Goal: Information Seeking & Learning: Find specific fact

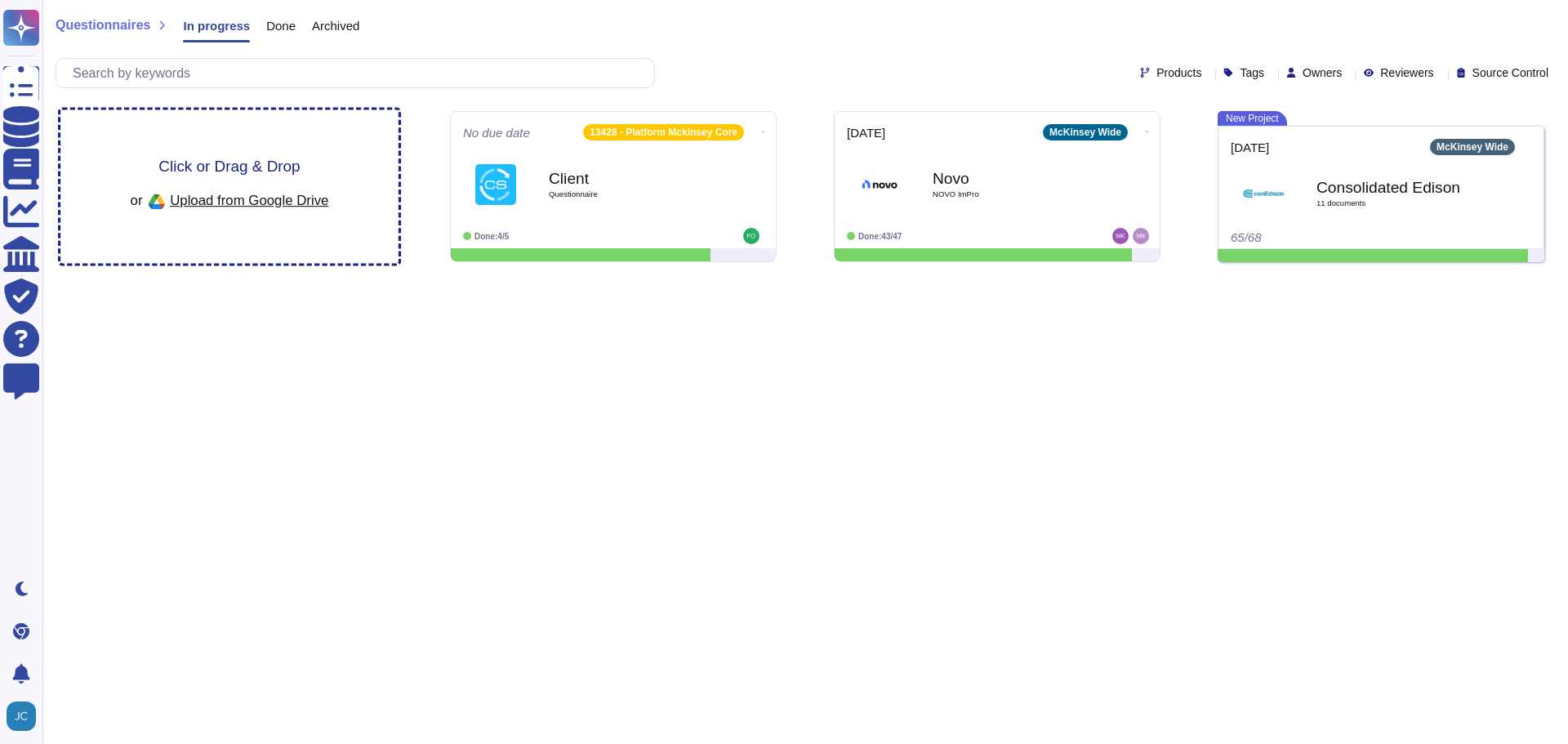
click at [258, 248] on div "Click or Drag & Drop or Upload from Google Drive" at bounding box center [230, 187] width 339 height 153
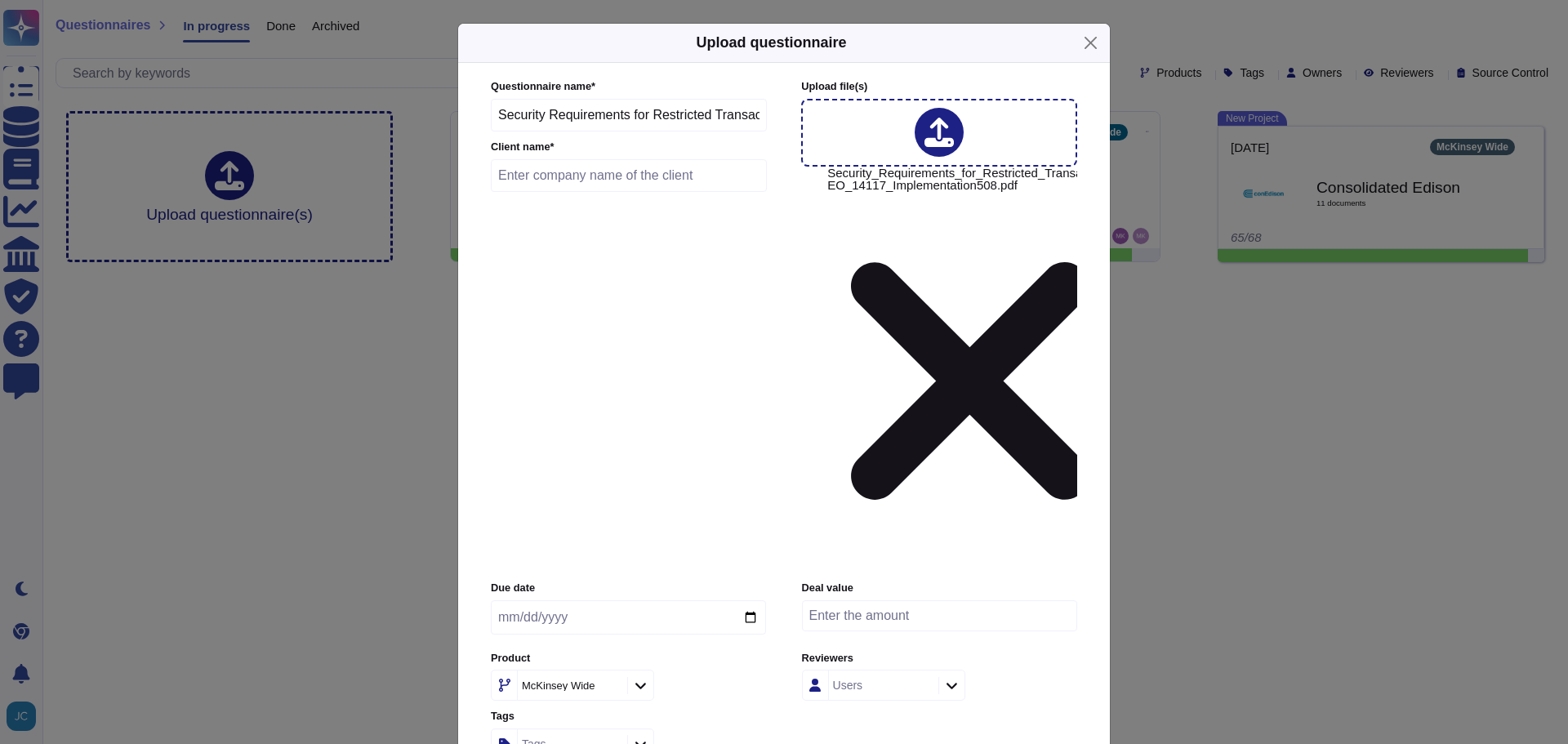
click at [645, 192] on input "text" at bounding box center [629, 176] width 276 height 33
type input "Internal"
click at [641, 679] on icon at bounding box center [641, 686] width 12 height 14
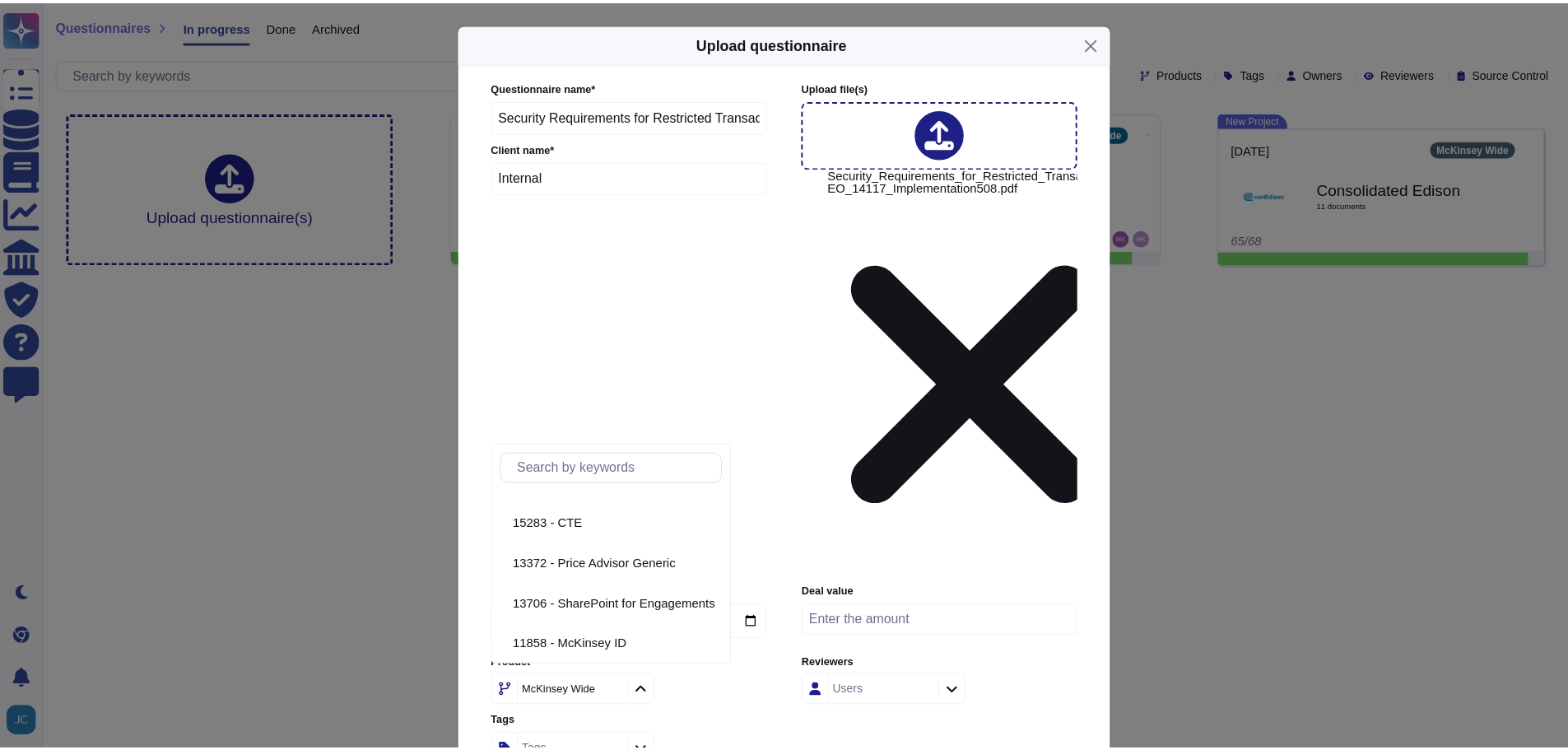
scroll to position [357, 0]
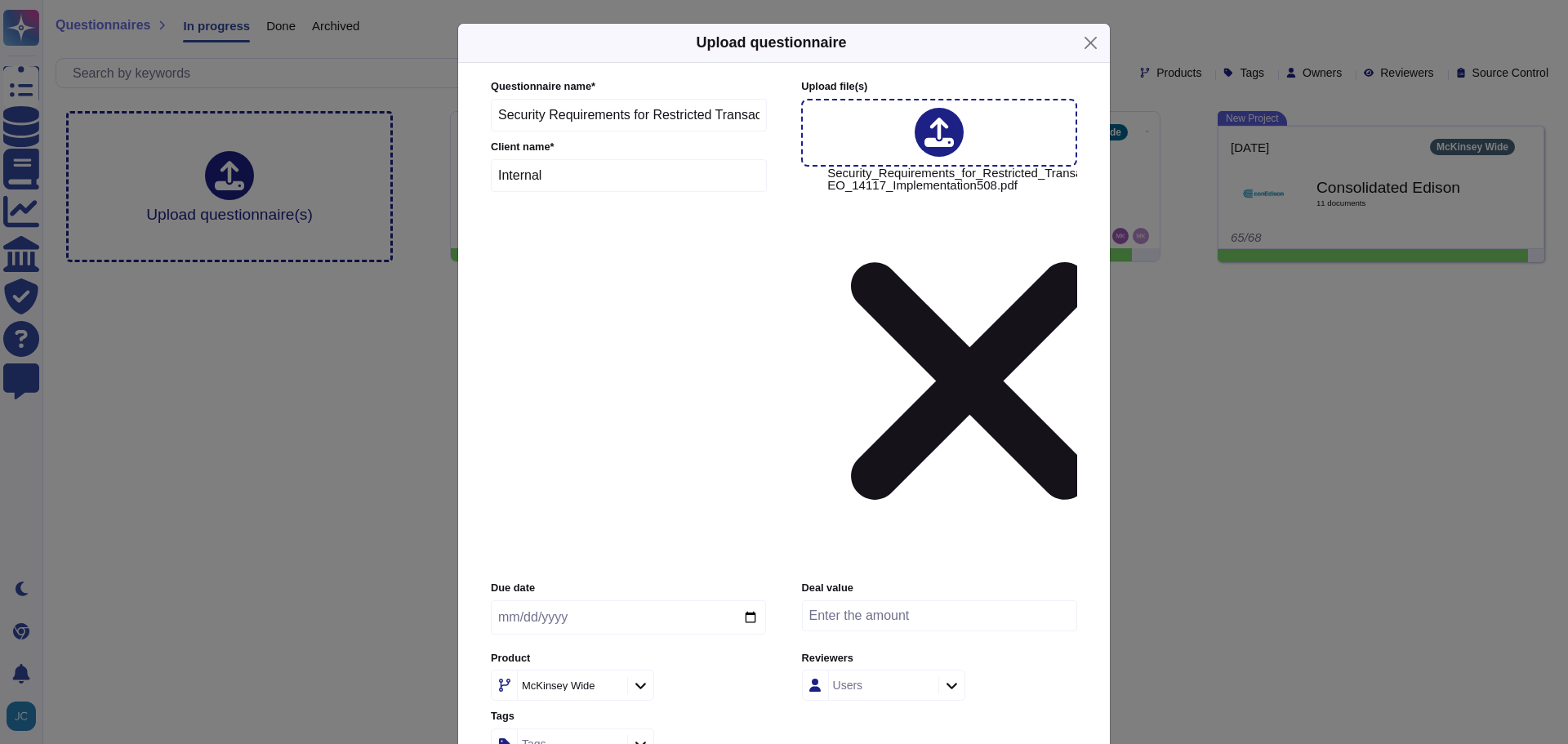
click at [1097, 488] on div "Questionnaire name * Security Requirements for Restricted Transaction EO 14117 …" at bounding box center [784, 446] width 652 height 765
click at [948, 679] on icon at bounding box center [952, 686] width 12 height 14
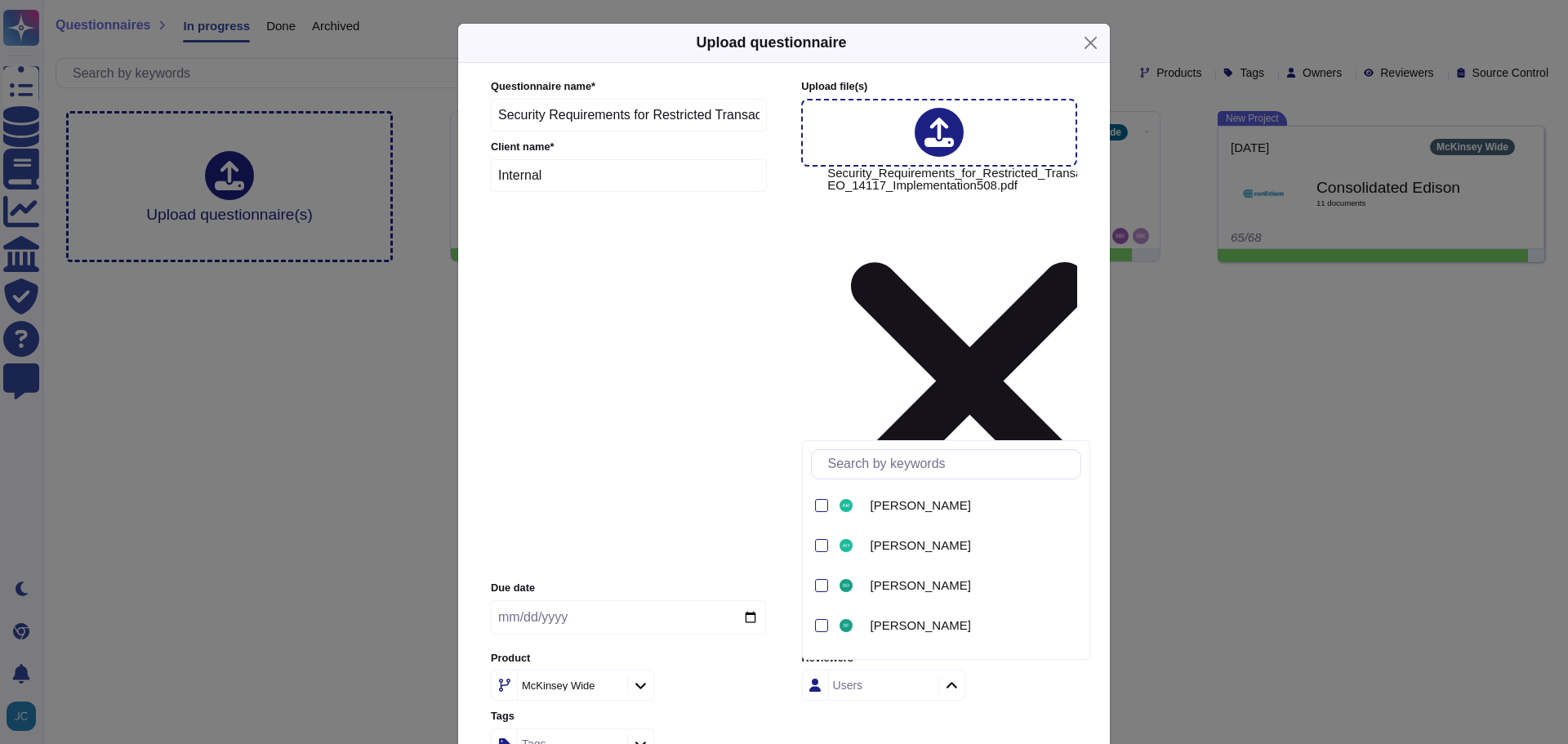
click at [948, 682] on icon at bounding box center [951, 684] width 11 height 6
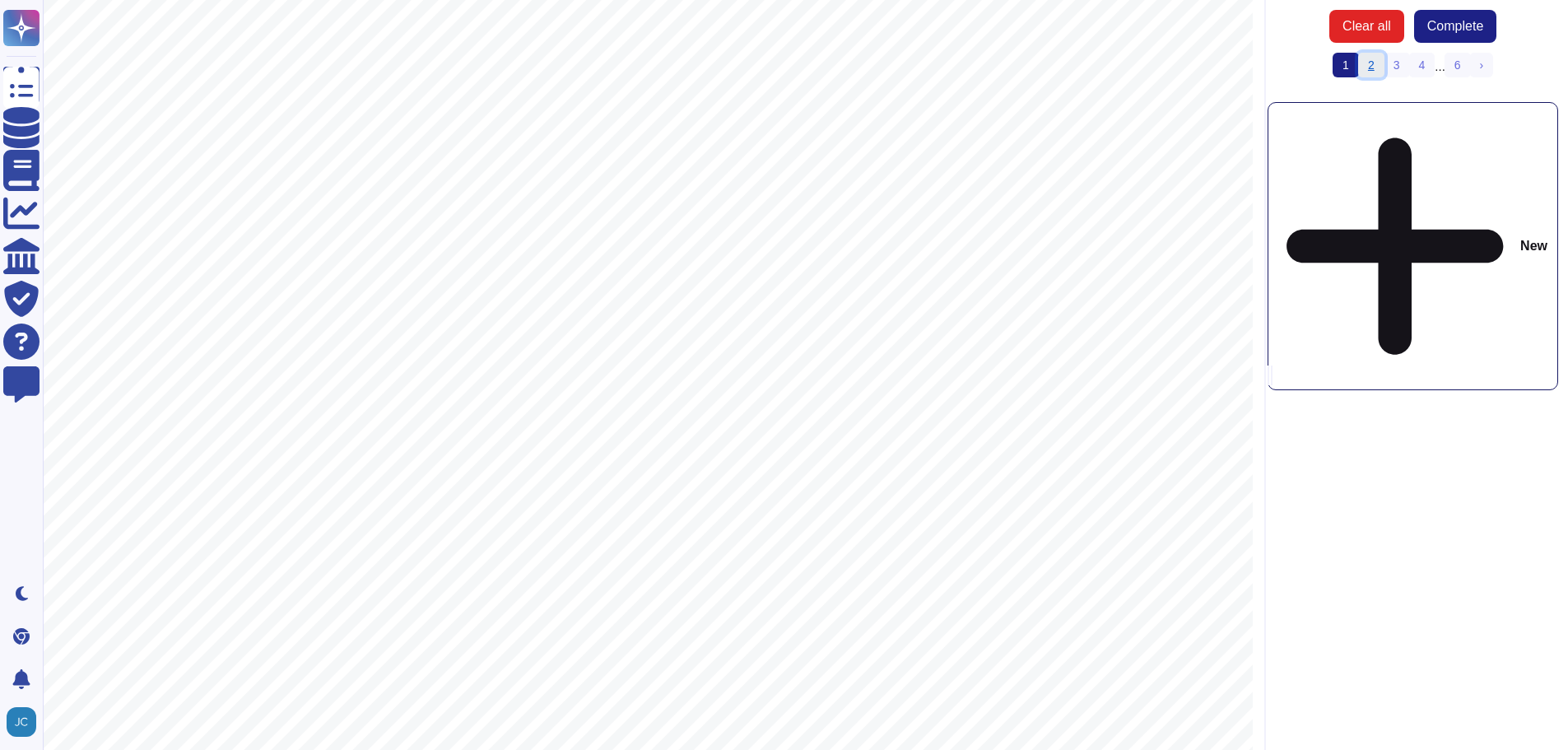
click at [1370, 65] on link "2" at bounding box center [1371, 66] width 26 height 25
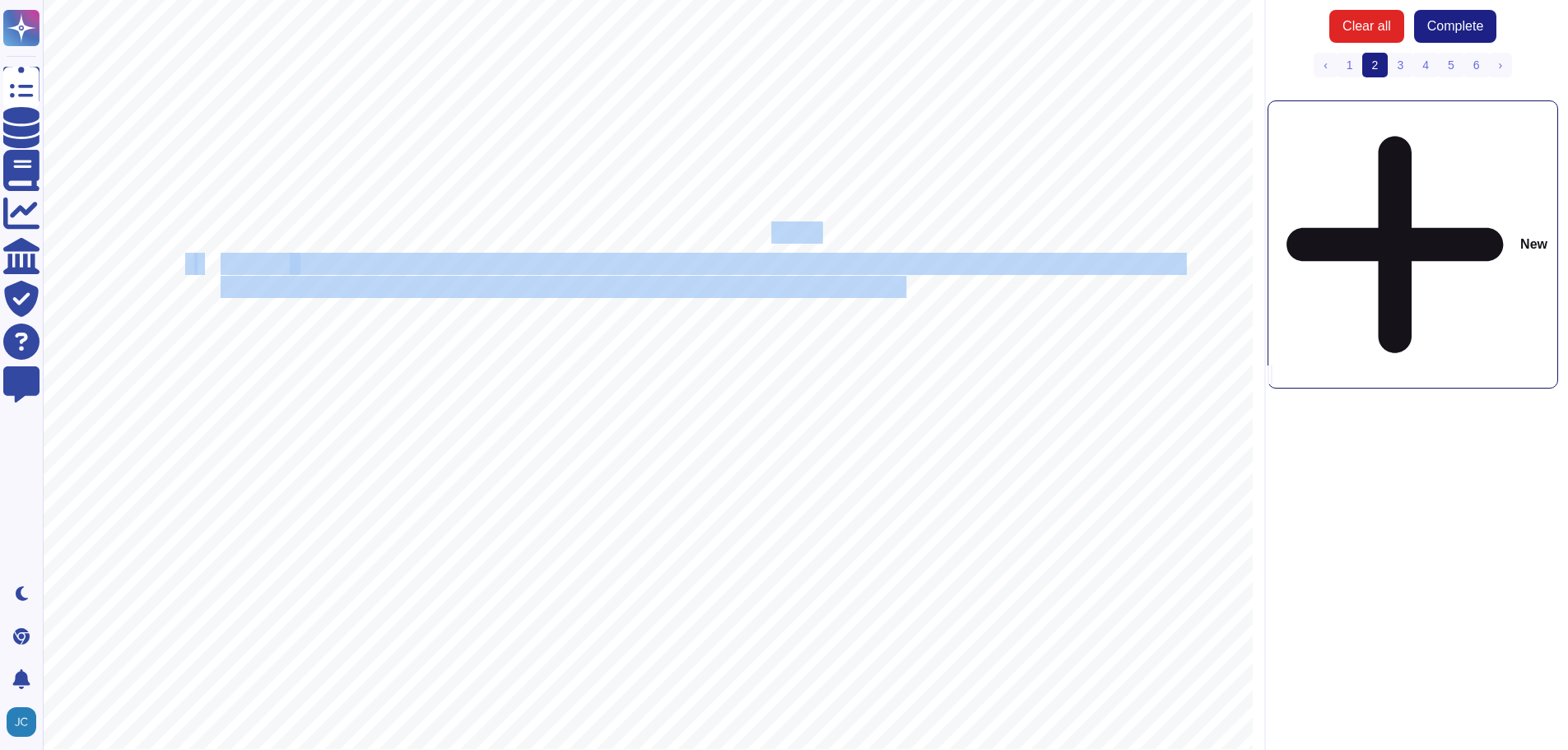
drag, startPoint x: 776, startPoint y: 223, endPoint x: 906, endPoint y: 287, distance: 144.9
click at [906, 287] on span "telecommunications controllers, key distribution centers, and technical control…" at bounding box center [584, 287] width 726 height 20
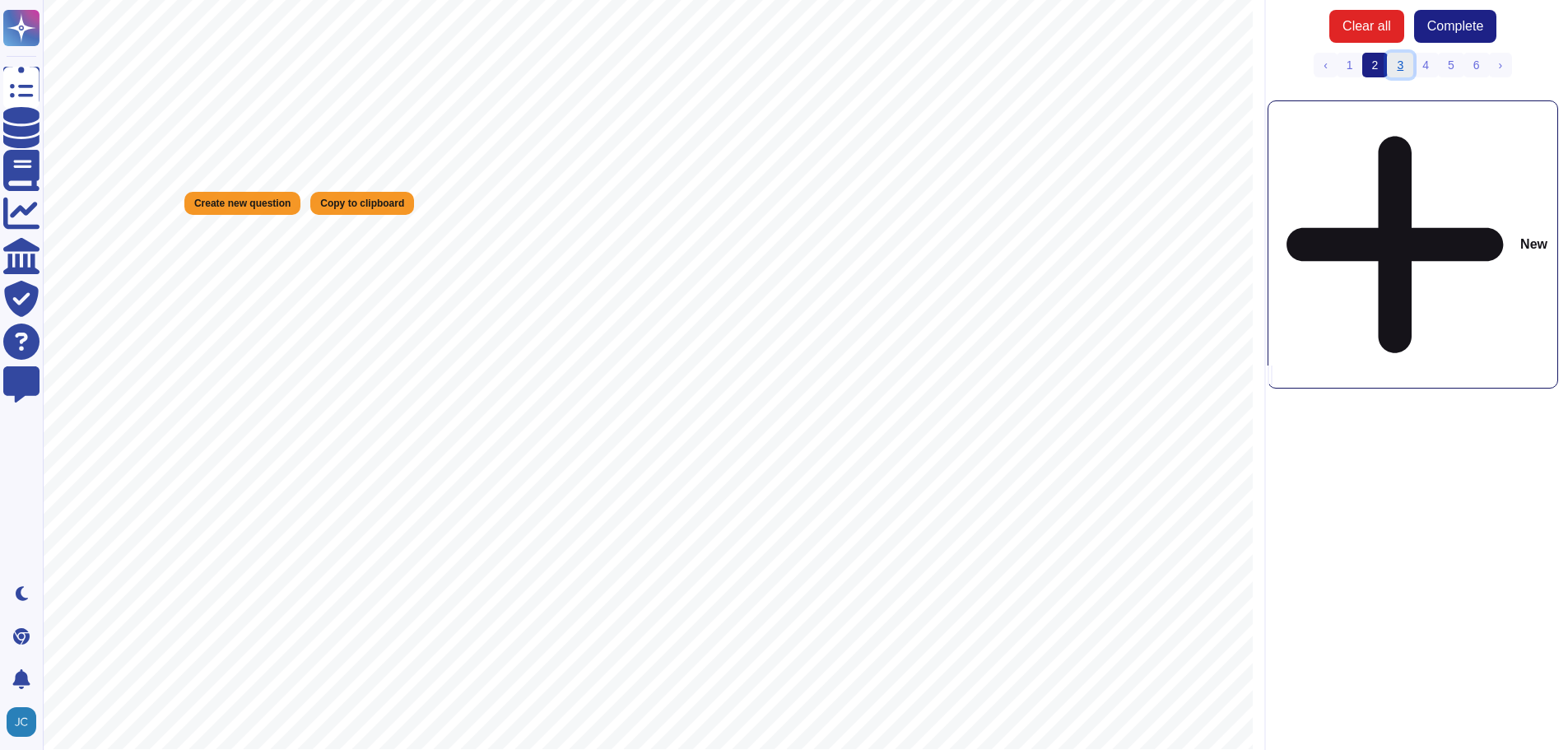
click at [1402, 73] on link "3" at bounding box center [1400, 66] width 26 height 25
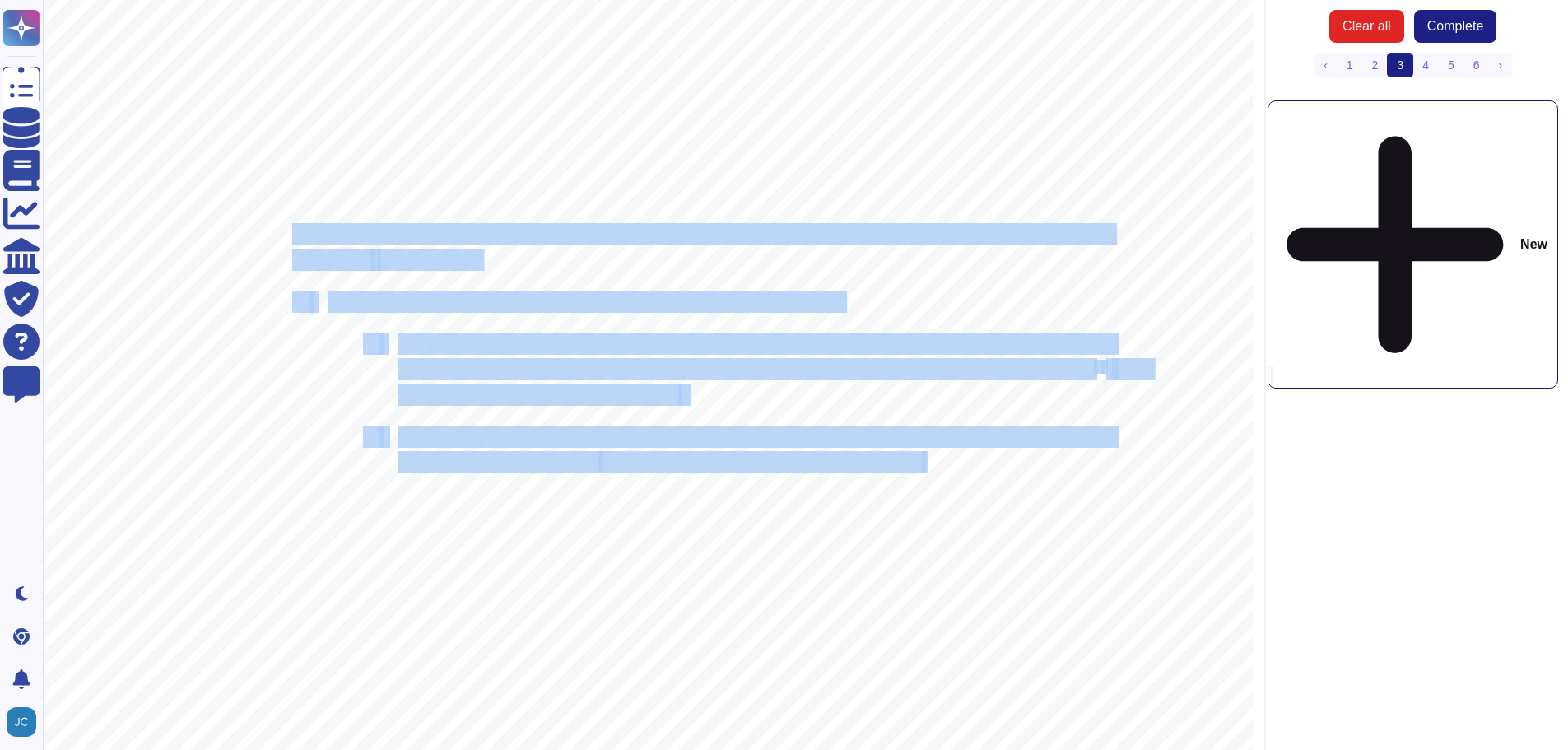
drag, startPoint x: 292, startPoint y: 234, endPoint x: 926, endPoint y: 467, distance: 675.5
click at [436, 300] on span "Identify, prioritize, document all assets of the covered system." at bounding box center [585, 302] width 515 height 20
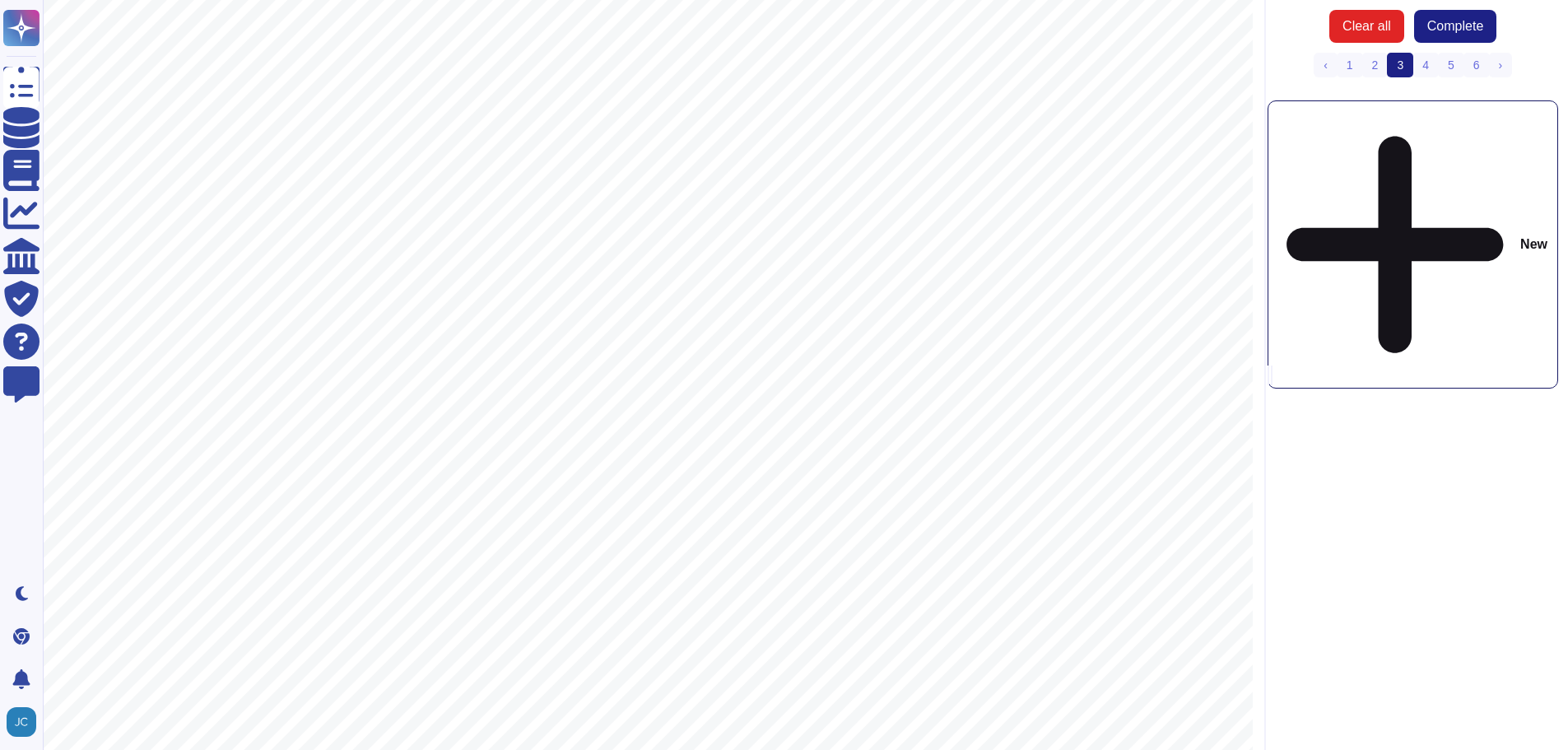
drag, startPoint x: 292, startPoint y: 302, endPoint x: 1027, endPoint y: 397, distance: 741.1
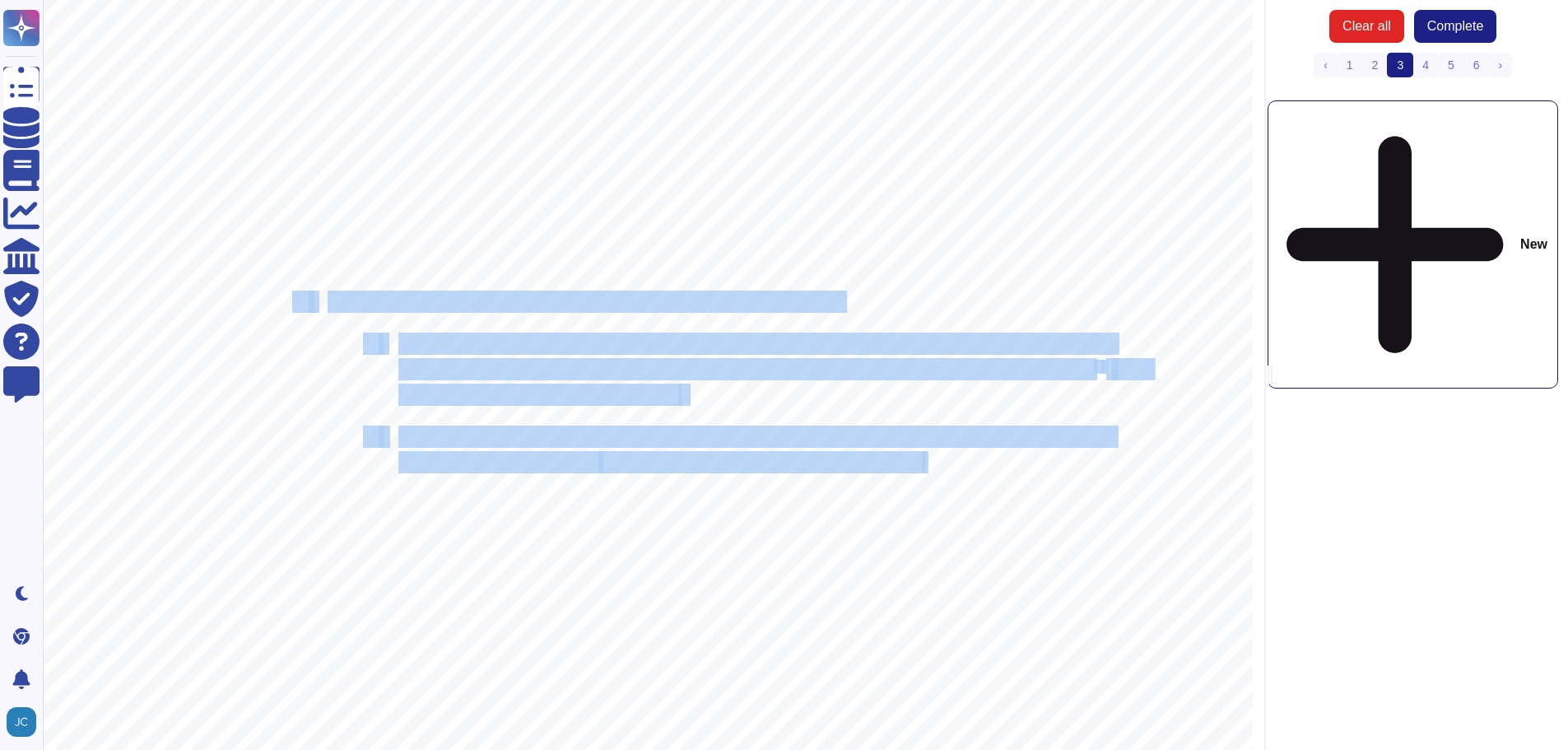
drag, startPoint x: 296, startPoint y: 298, endPoint x: 926, endPoint y: 463, distance: 651.2
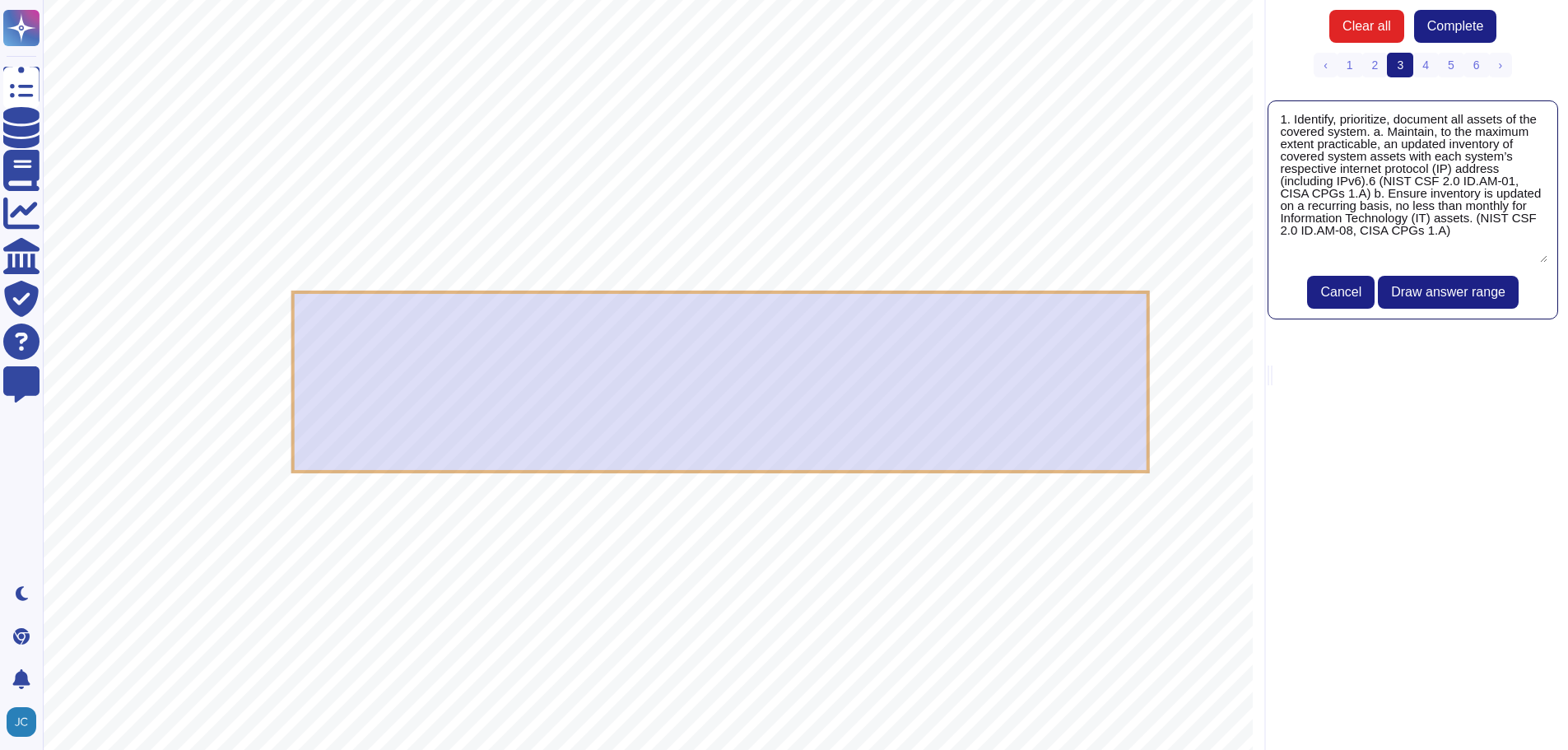
type textarea "1. Identify, prioritize, document all assets of the covered system. a. Maintain…"
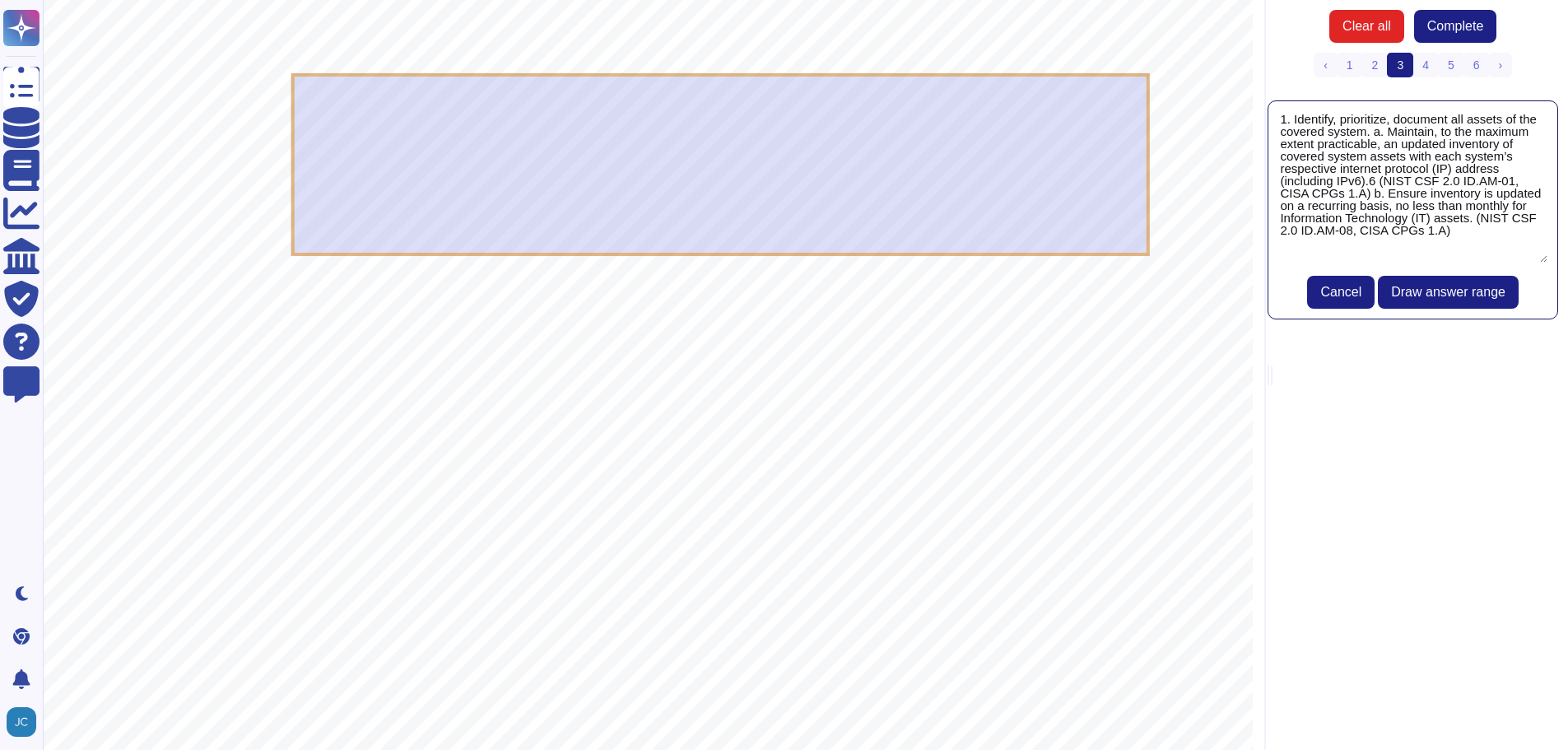
scroll to position [247, 0]
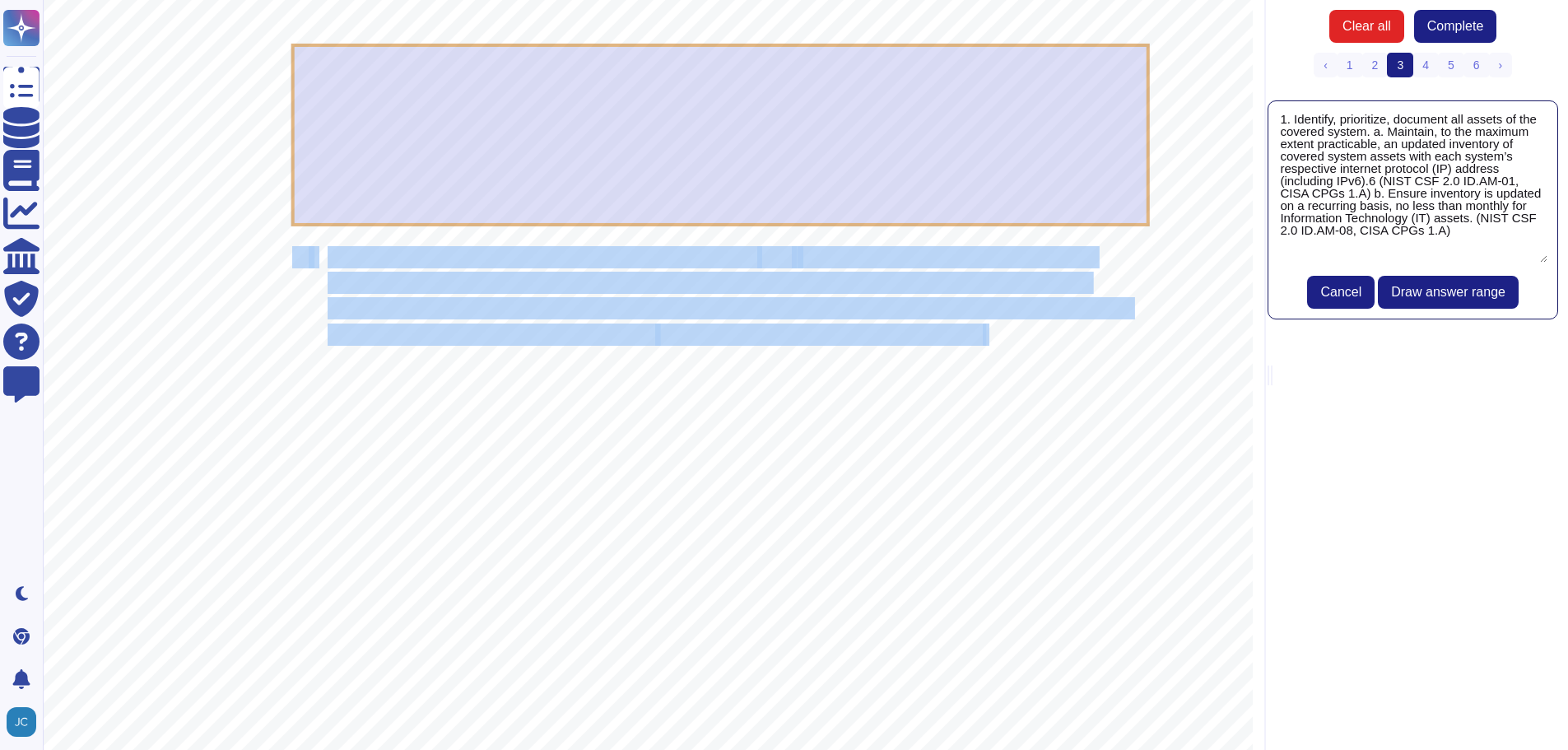
drag, startPoint x: 294, startPoint y: 257, endPoint x: 989, endPoint y: 331, distance: 698.9
click at [989, 331] on div "3 Security Requirements for Restricted Transactions (E.O. 14117) CISA | DEFEND …" at bounding box center [648, 536] width 1211 height 1566
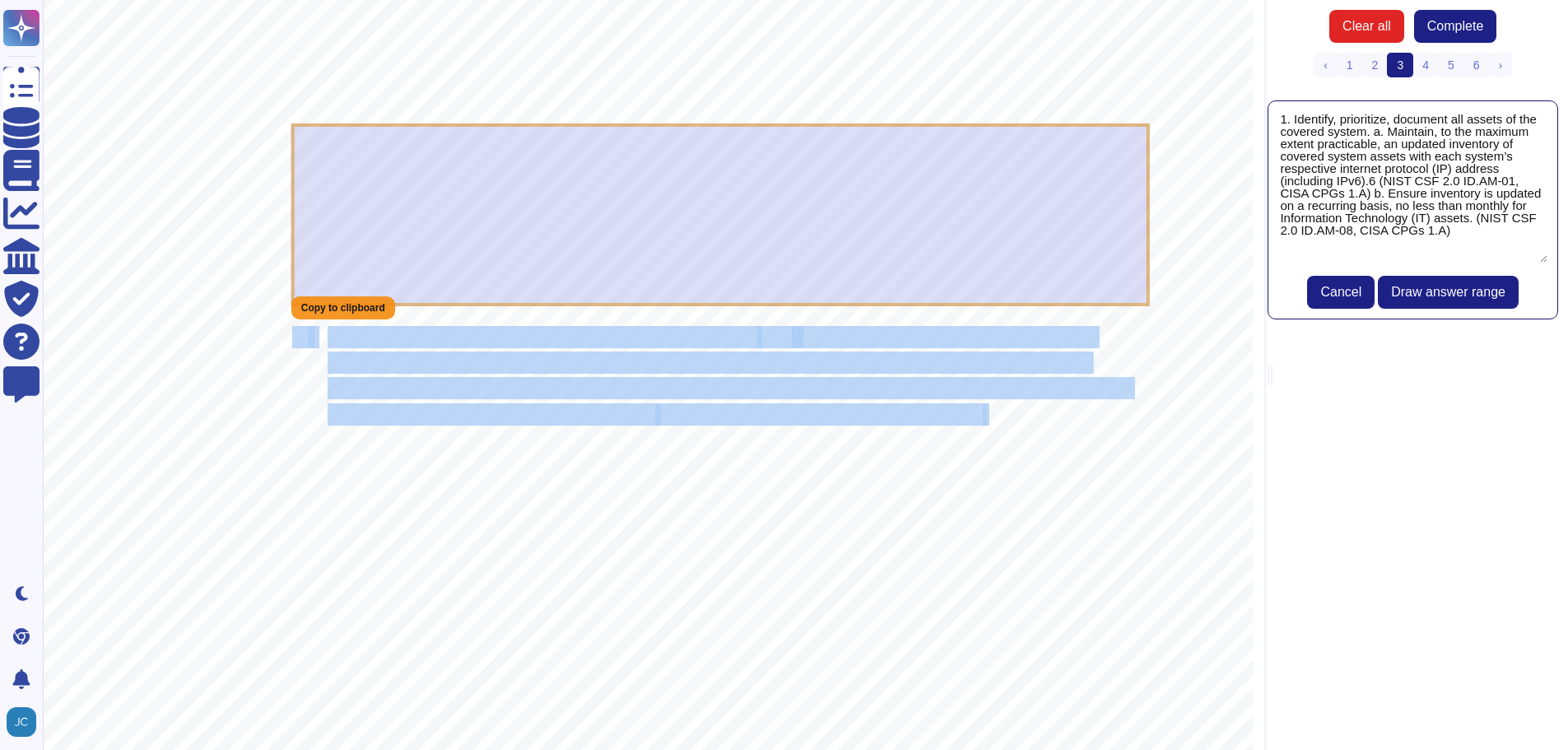
scroll to position [164, 0]
click at [1462, 286] on span "Draw answer range" at bounding box center [1448, 292] width 114 height 13
click at [1474, 287] on span "Draw answer range" at bounding box center [1448, 292] width 114 height 13
click at [1325, 286] on span "Cancel" at bounding box center [1341, 292] width 41 height 13
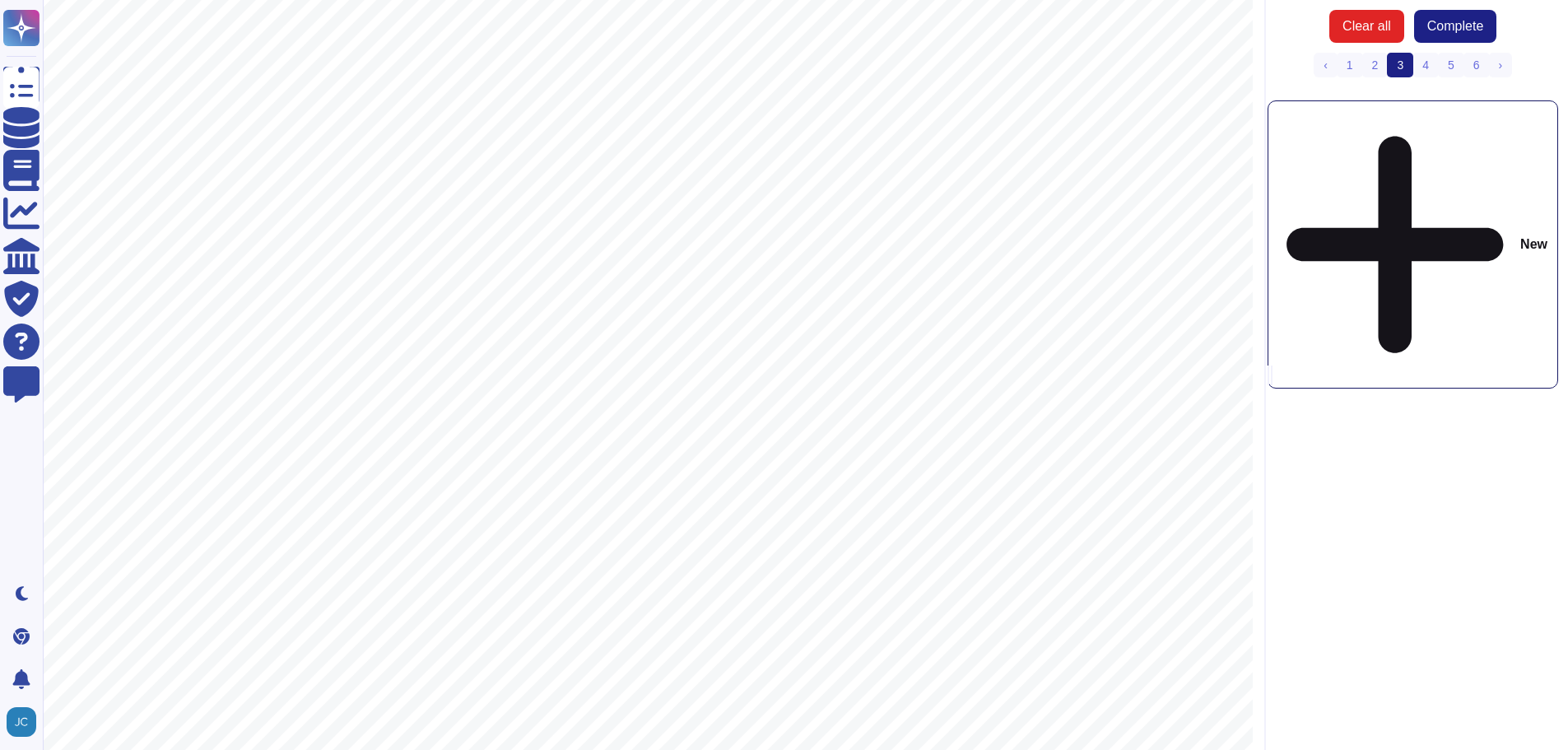
scroll to position [0, 0]
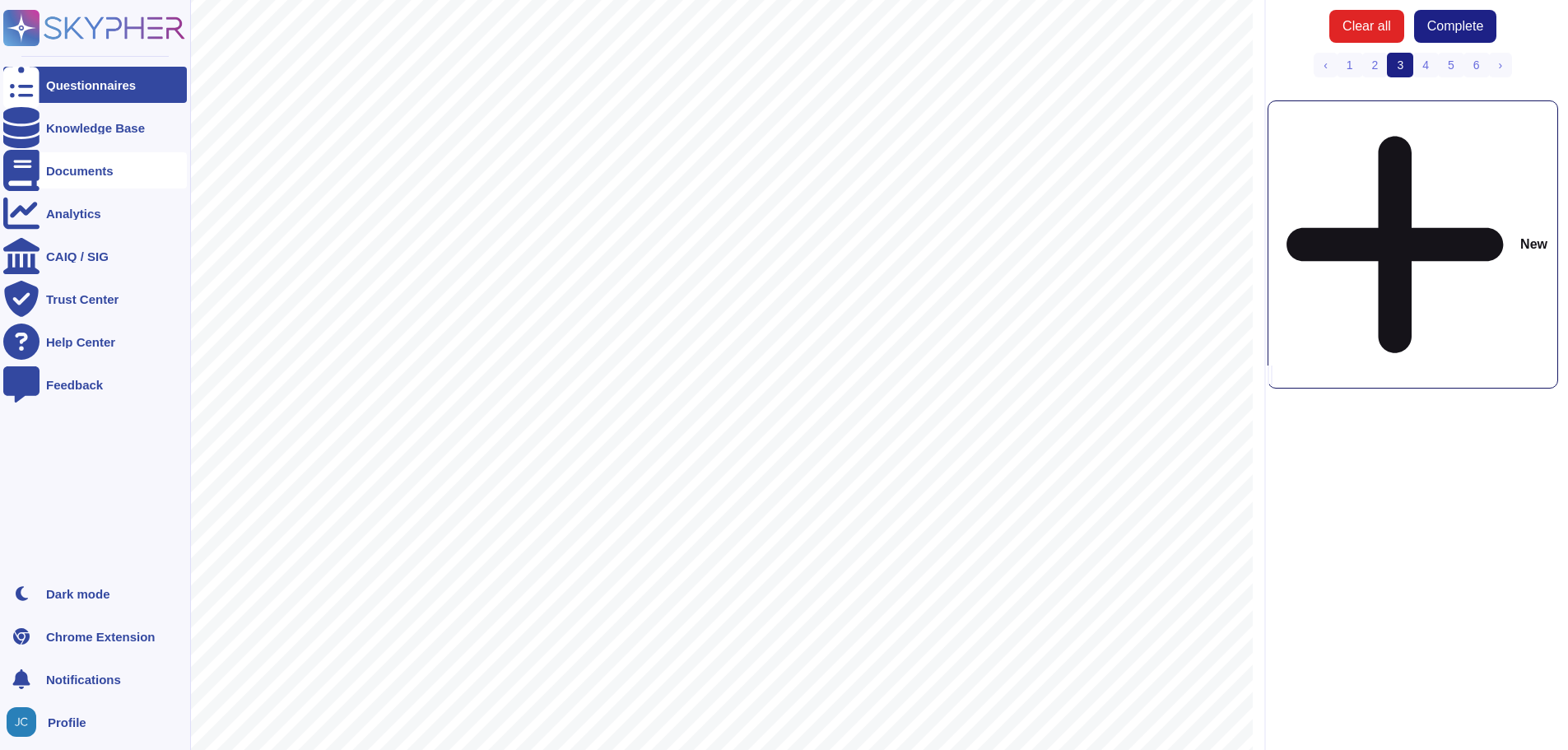
click at [27, 163] on div at bounding box center [22, 171] width 36 height 36
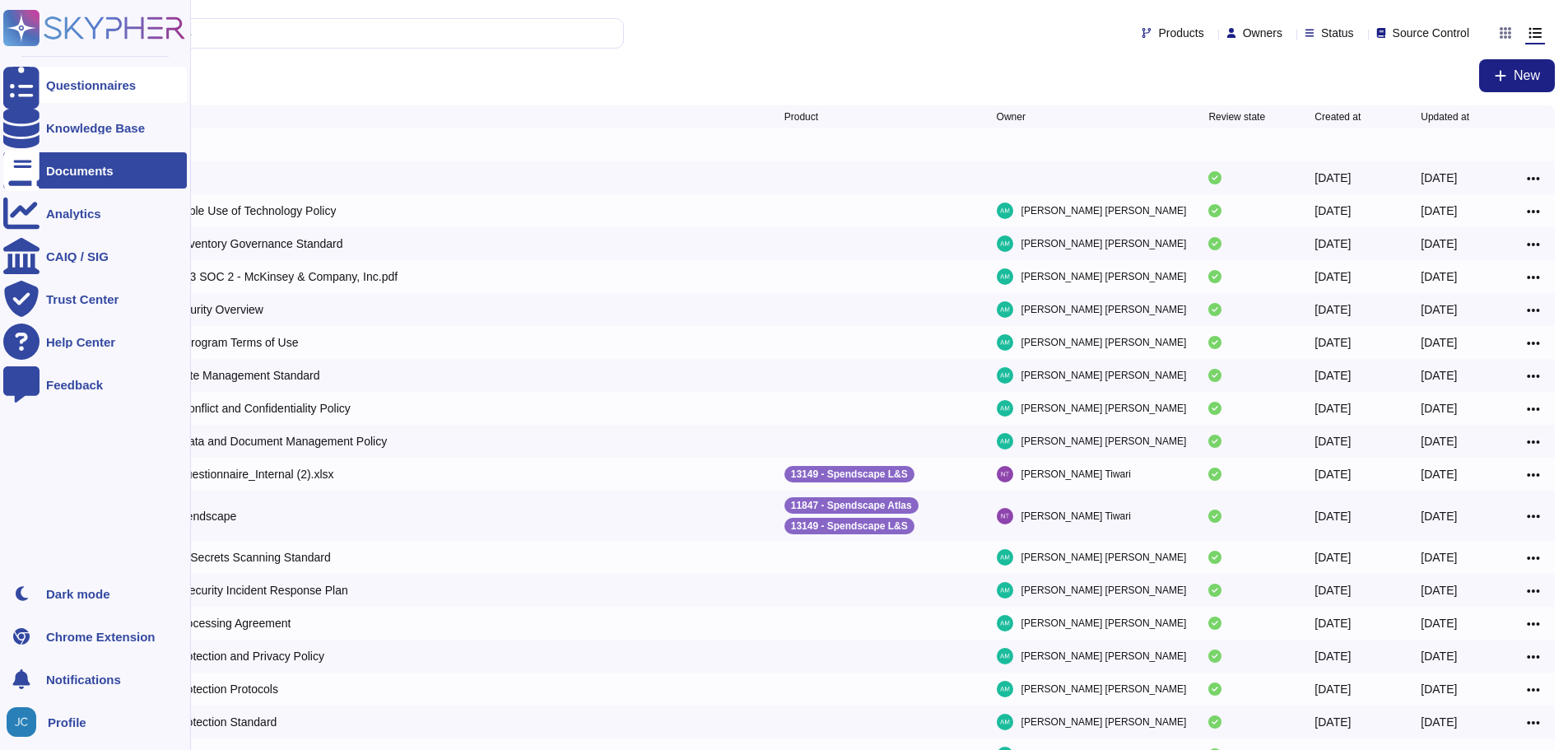
click at [99, 86] on div "Questionnaires" at bounding box center [91, 85] width 90 height 13
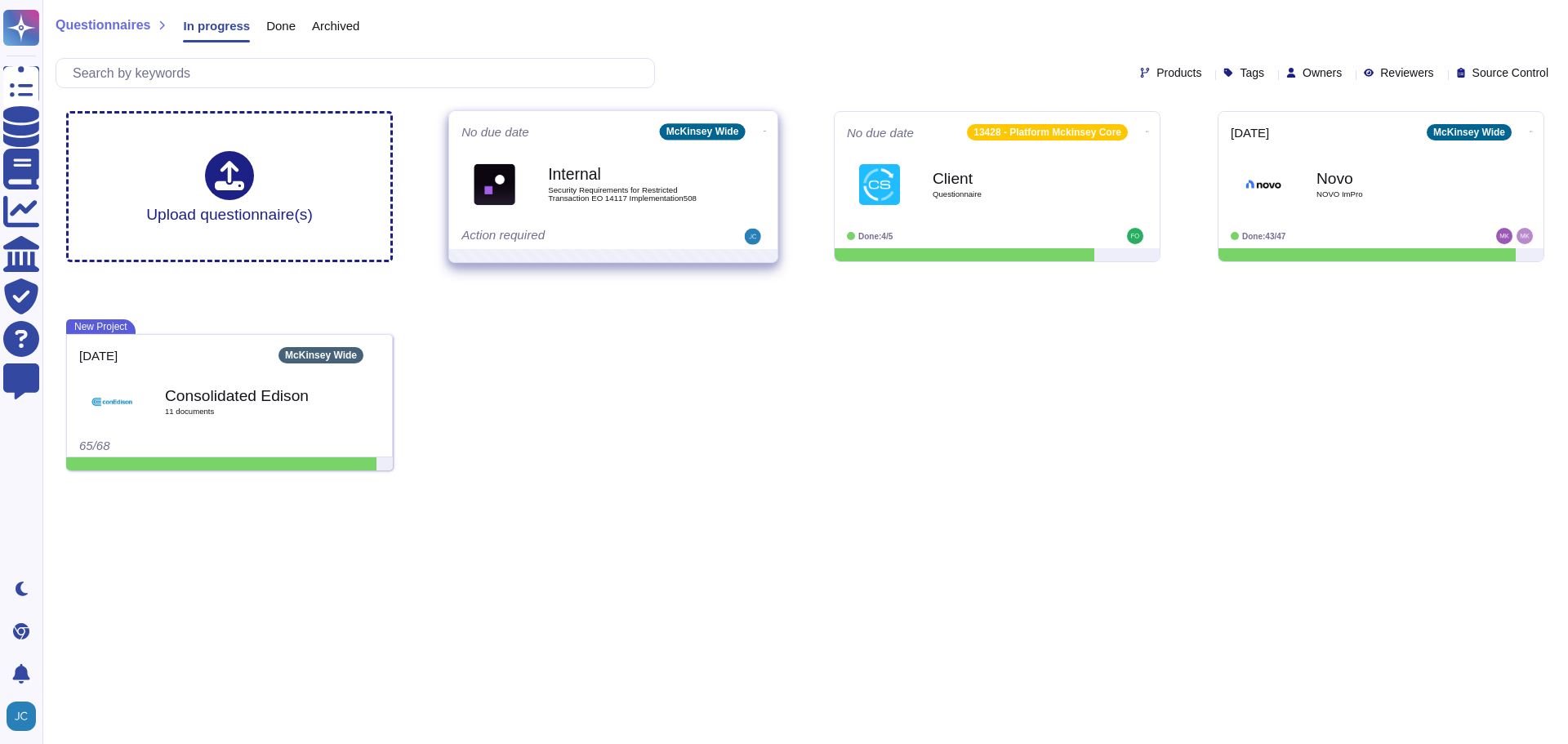
click at [764, 129] on icon at bounding box center [765, 131] width 4 height 4
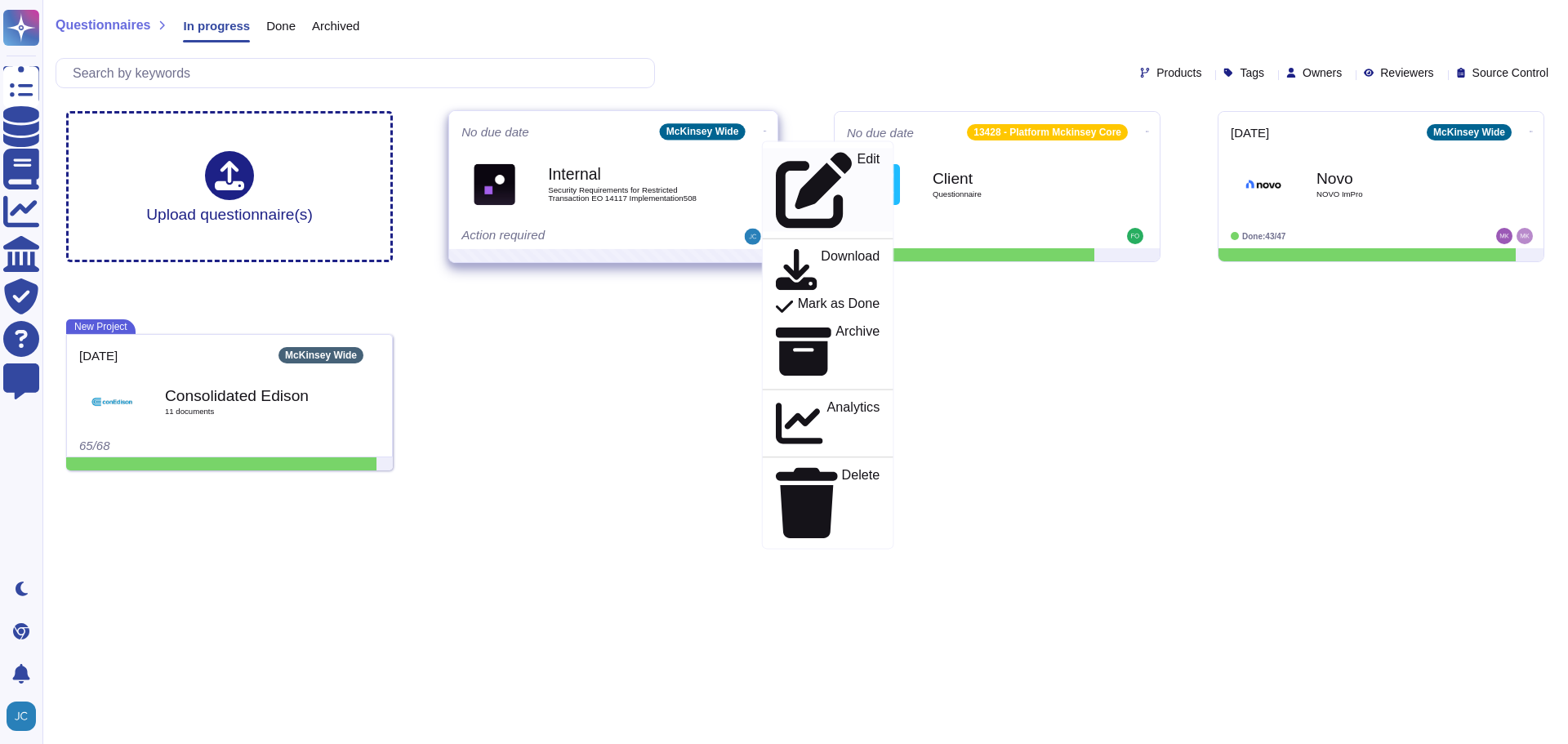
click at [776, 157] on icon at bounding box center [813, 190] width 76 height 76
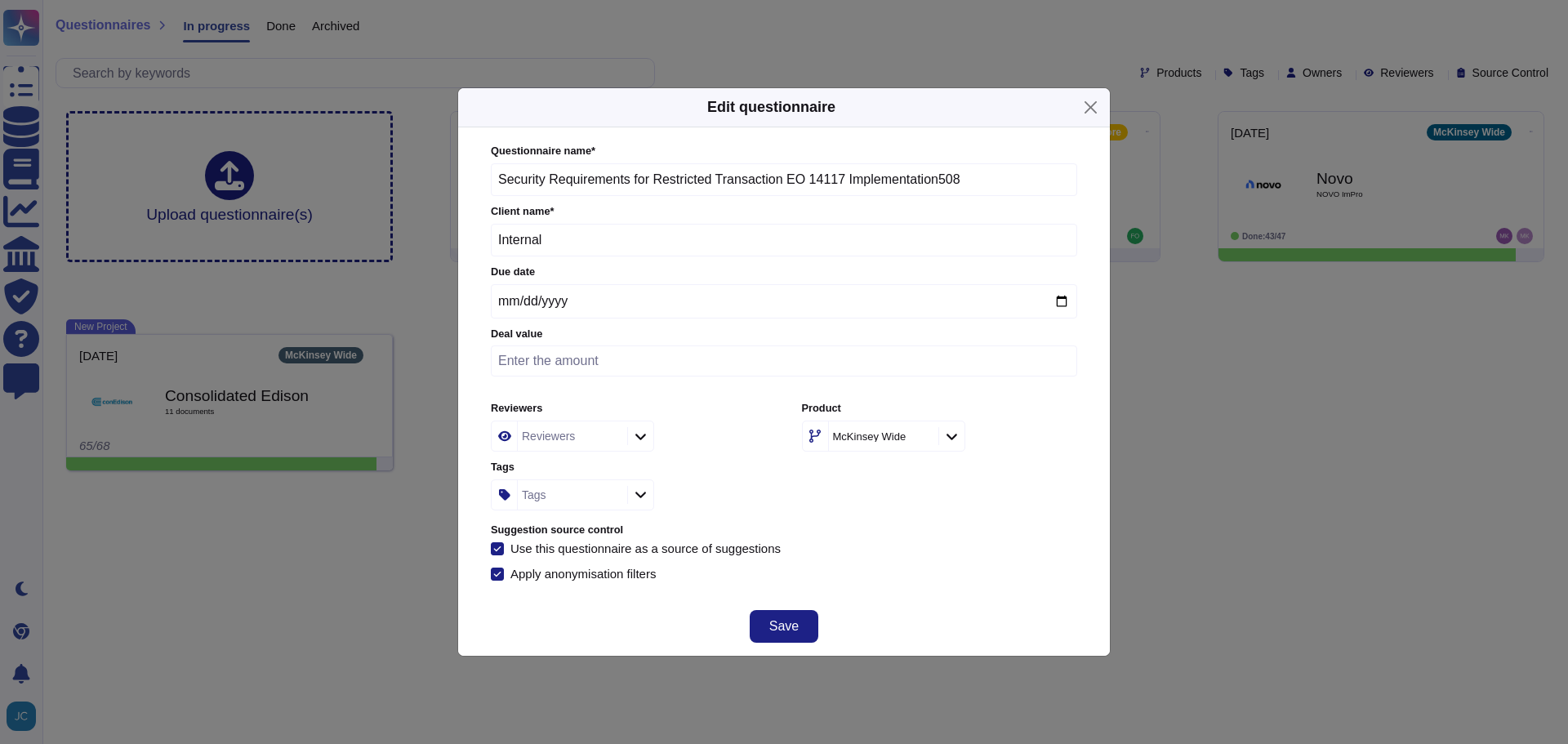
click at [1218, 478] on div "Edit questionnaire Questionnaire name * Security Requirements for Restricted Tr…" at bounding box center [784, 372] width 1568 height 744
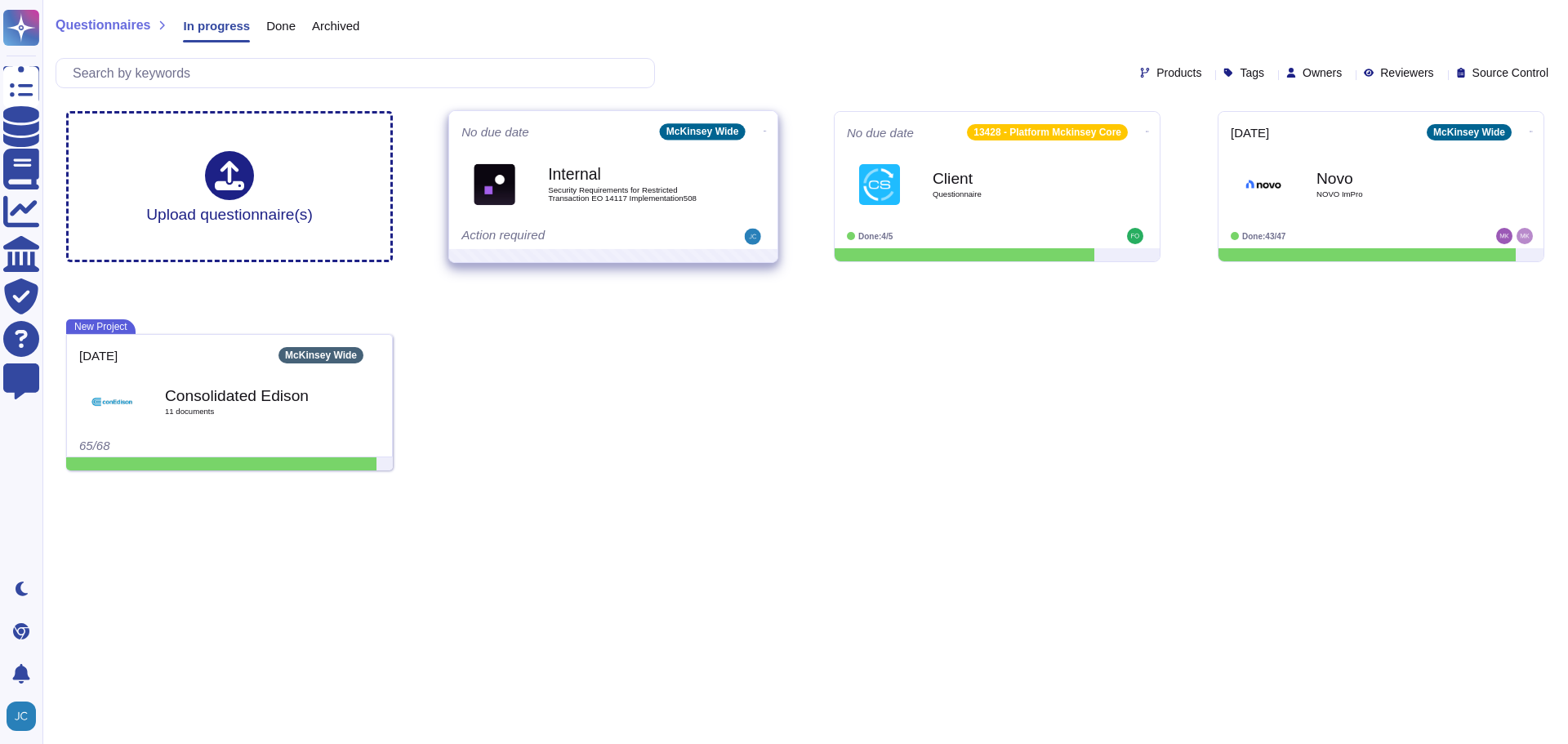
click at [764, 129] on icon at bounding box center [765, 131] width 4 height 4
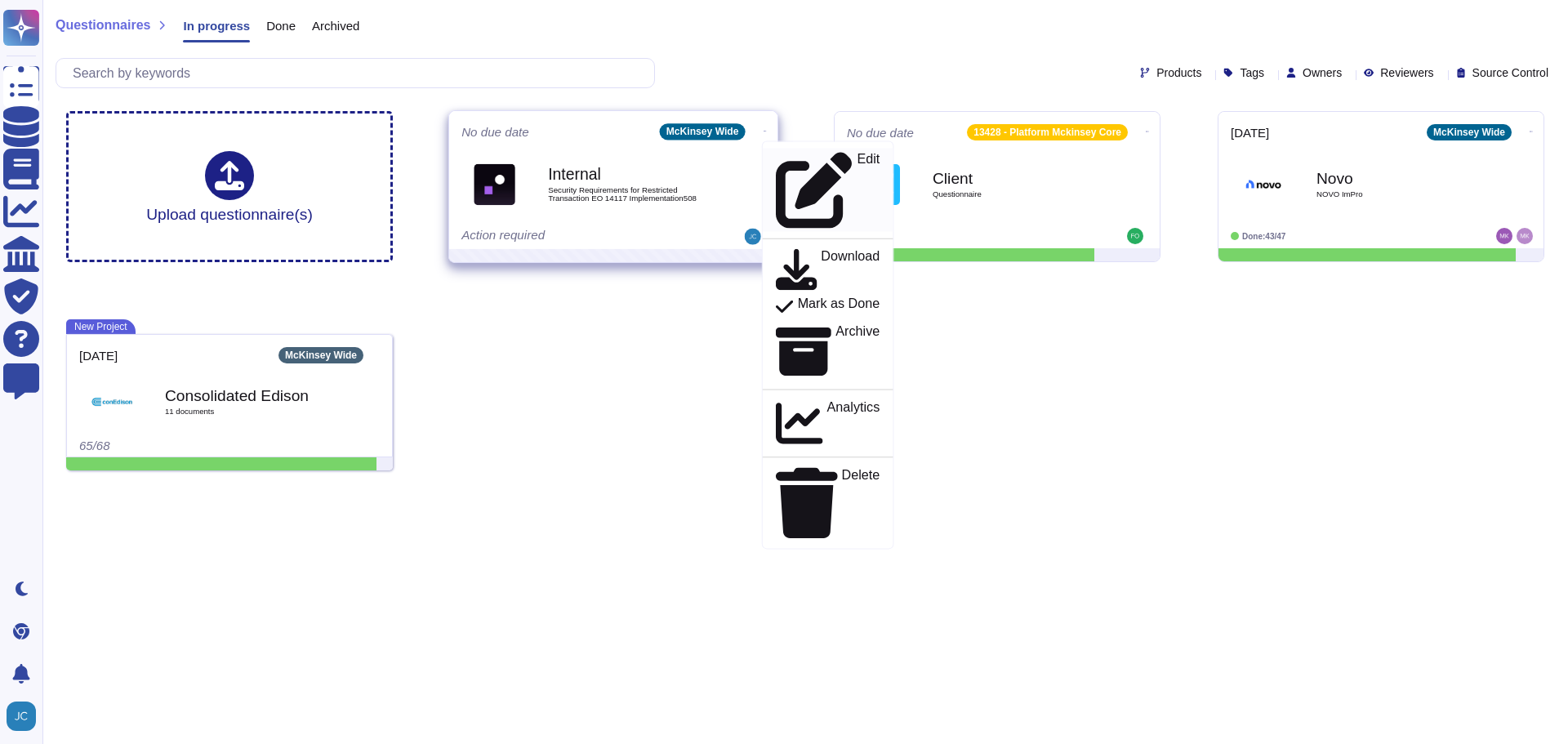
click at [857, 159] on p "Edit" at bounding box center [869, 190] width 23 height 76
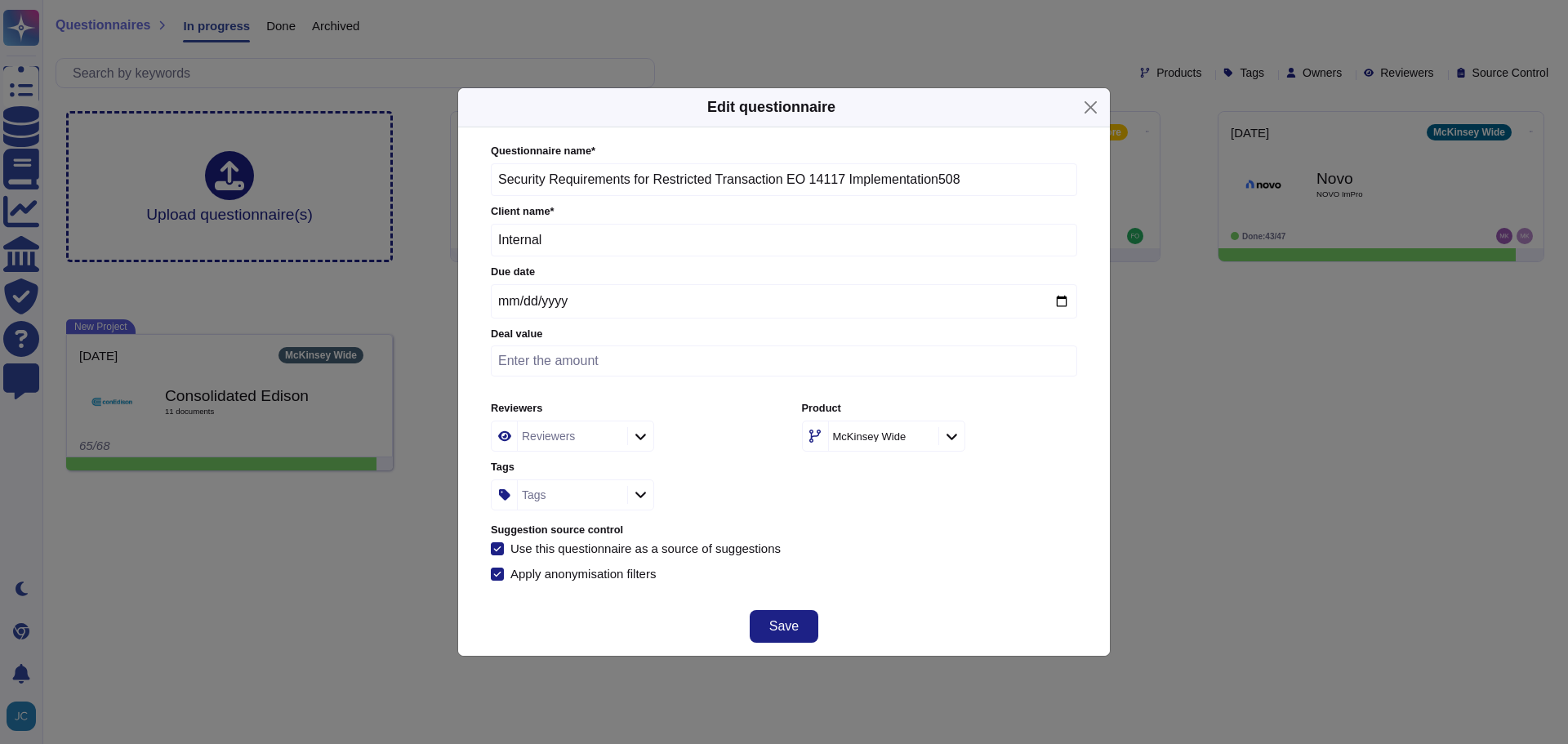
click at [510, 548] on label "Use this questionnaire as a source of suggestions" at bounding box center [635, 549] width 290 height 13
click at [0, 0] on input "Use this questionnaire as a source of suggestions" at bounding box center [0, 0] width 0 height 0
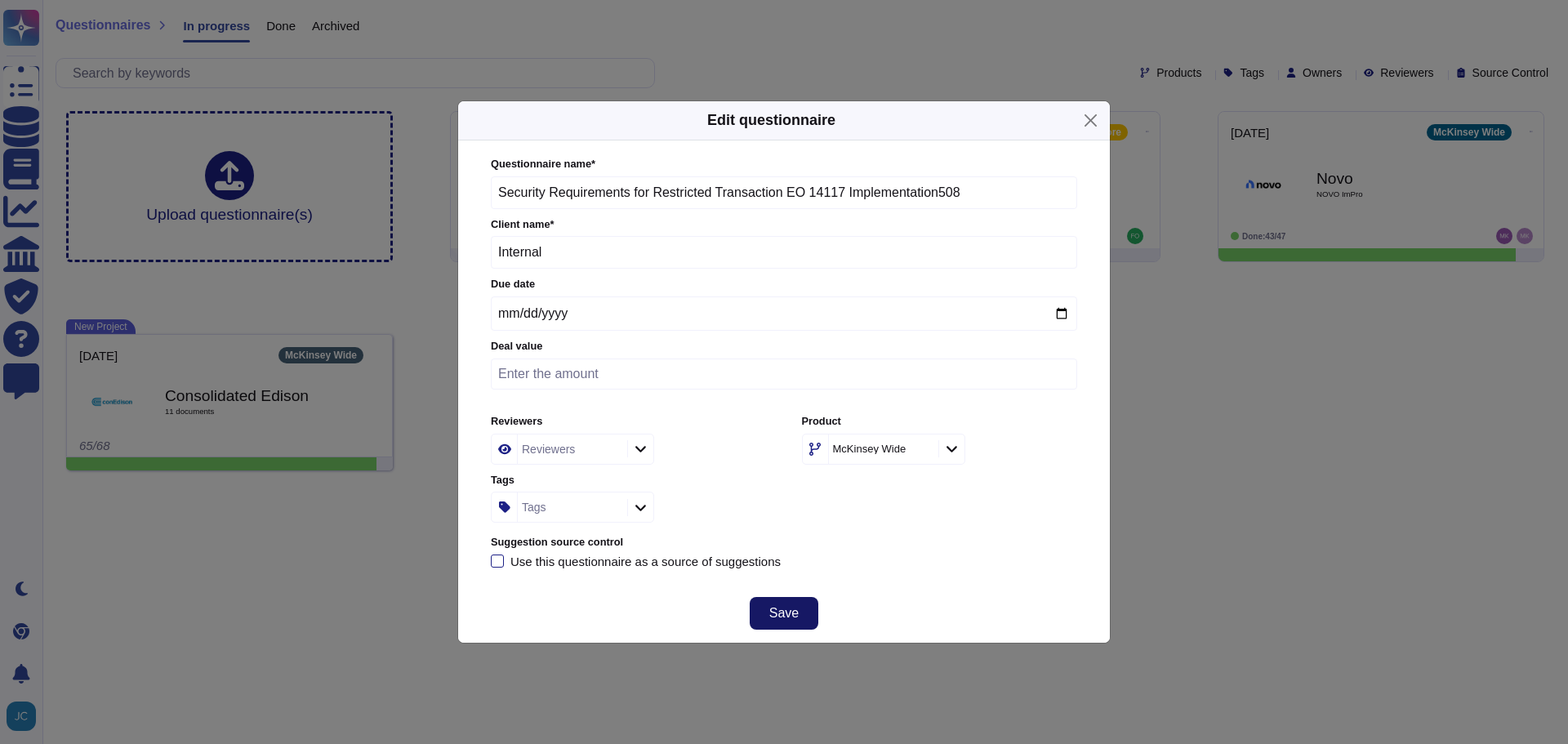
click at [772, 607] on span "Save" at bounding box center [784, 613] width 29 height 13
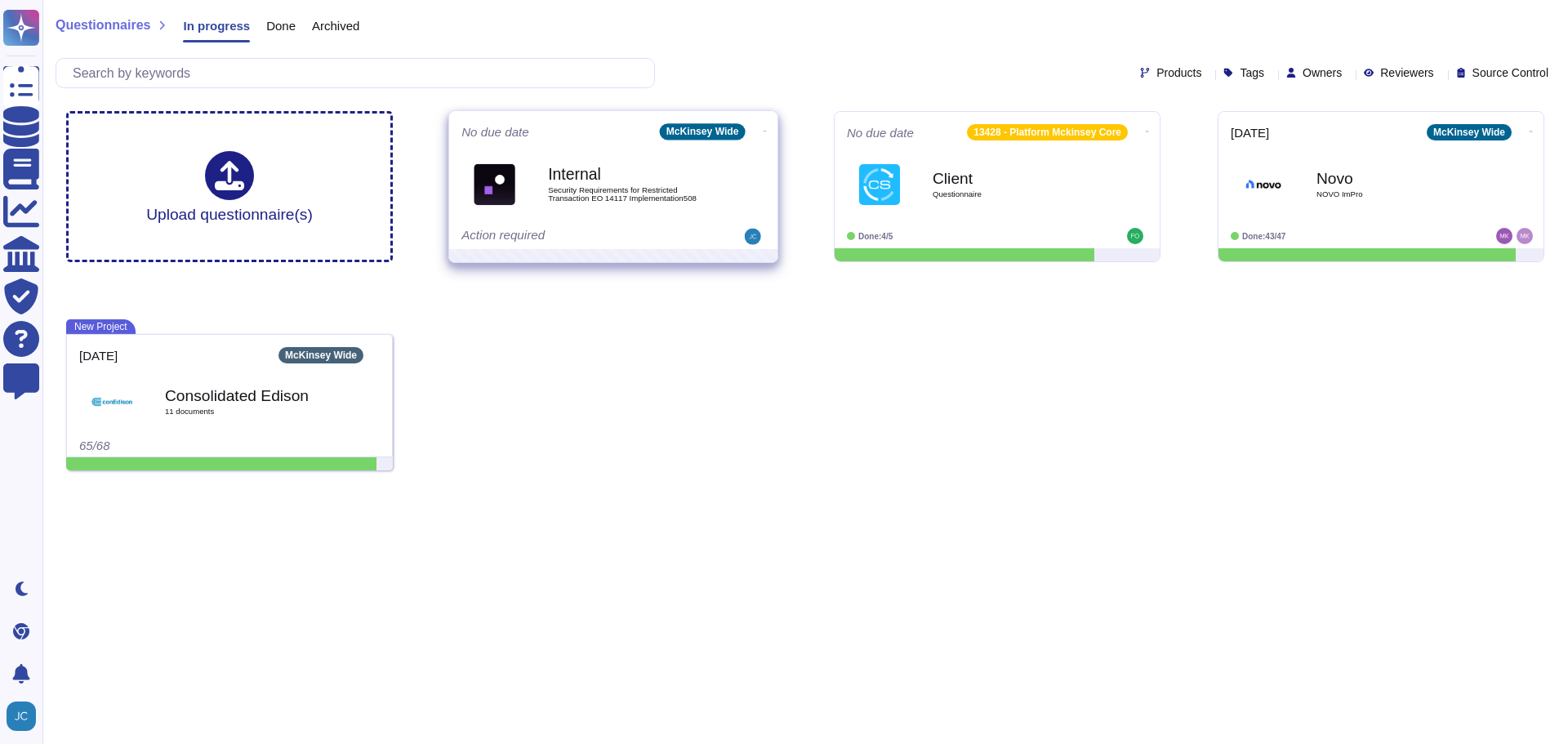
click at [764, 133] on icon at bounding box center [765, 131] width 4 height 4
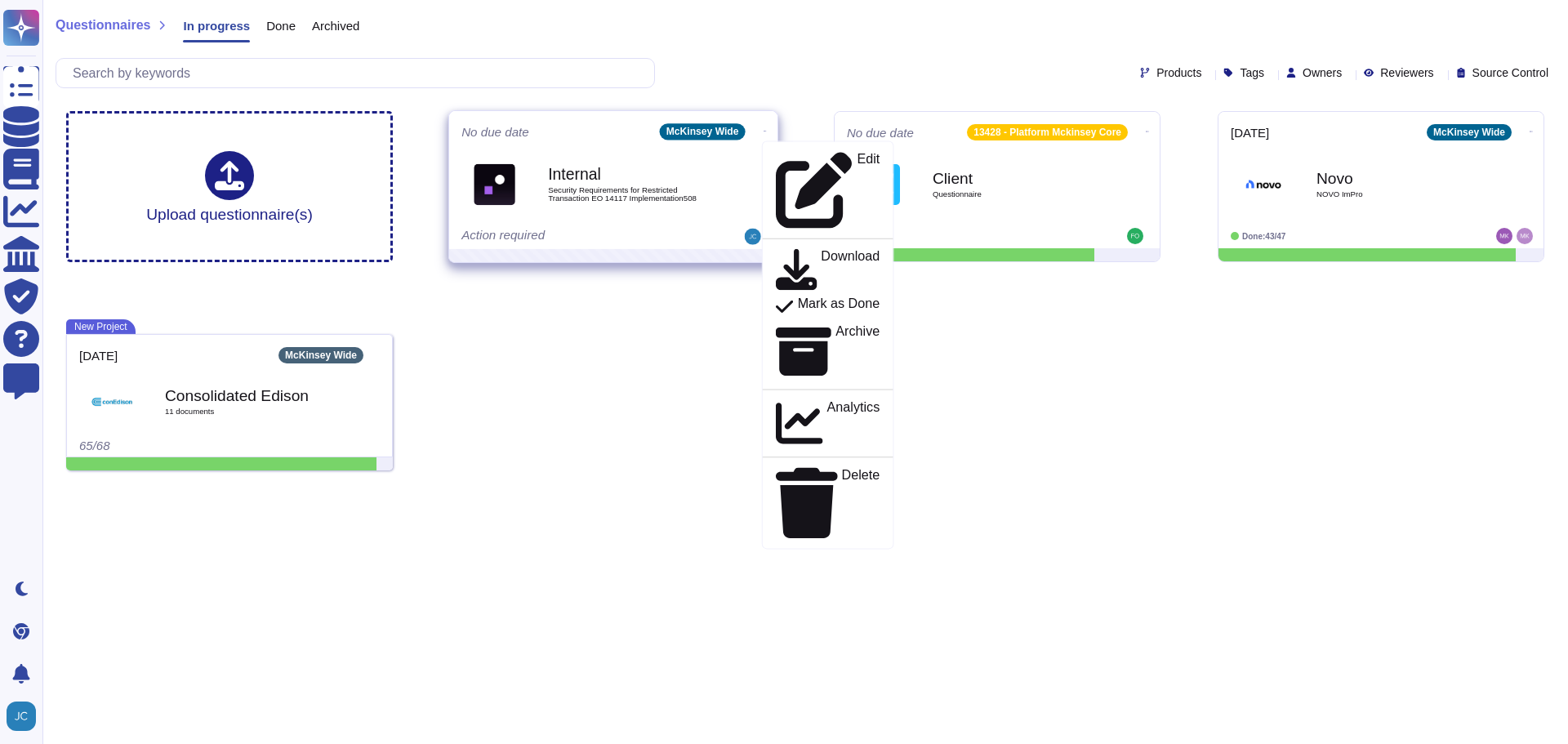
click at [676, 192] on span "Security Requirements for Restricted Transaction EO 14117 Implementation508" at bounding box center [630, 193] width 165 height 15
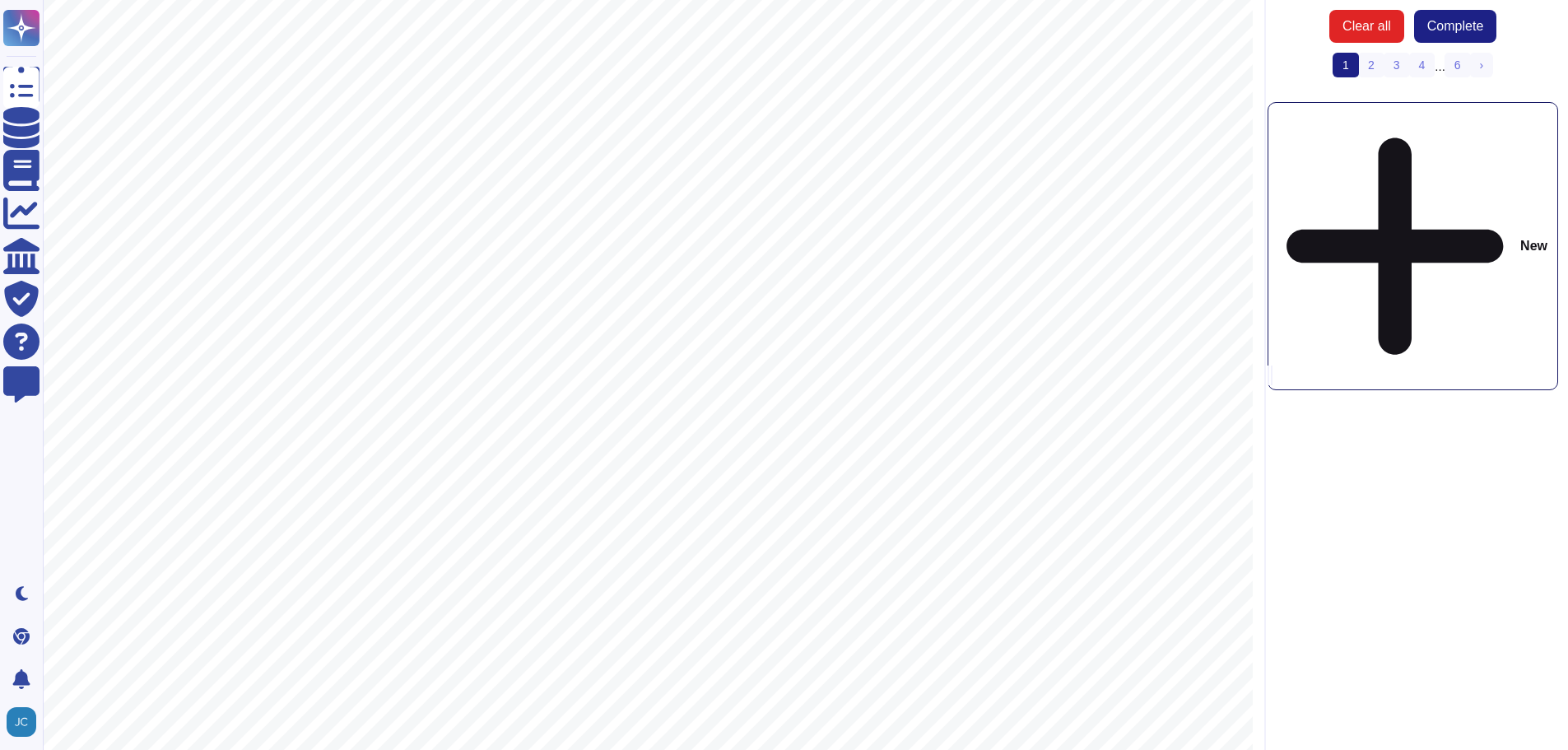
scroll to position [816, 0]
click at [1417, 126] on div "New" at bounding box center [1414, 246] width 291 height 288
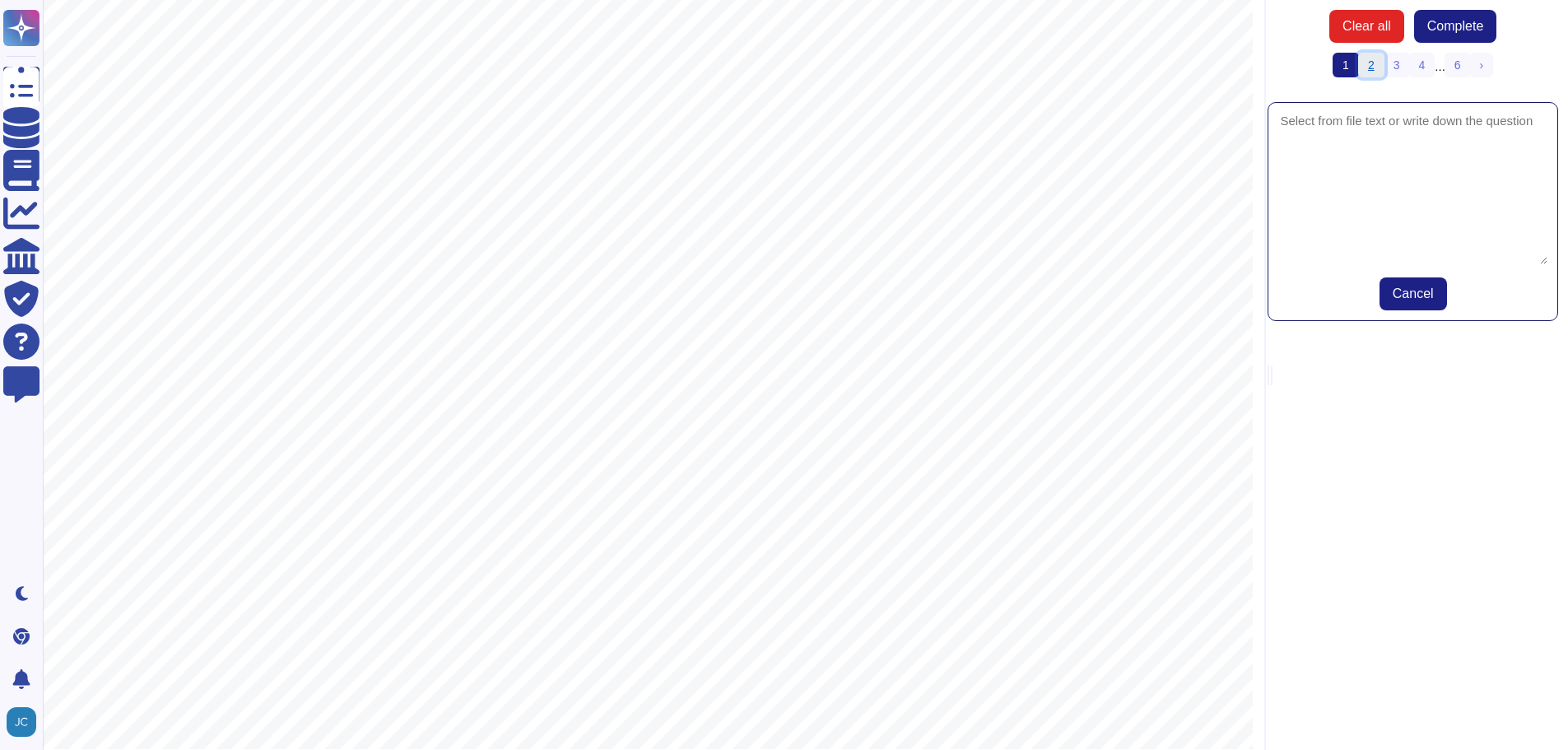
click at [1376, 68] on link "2" at bounding box center [1371, 66] width 26 height 25
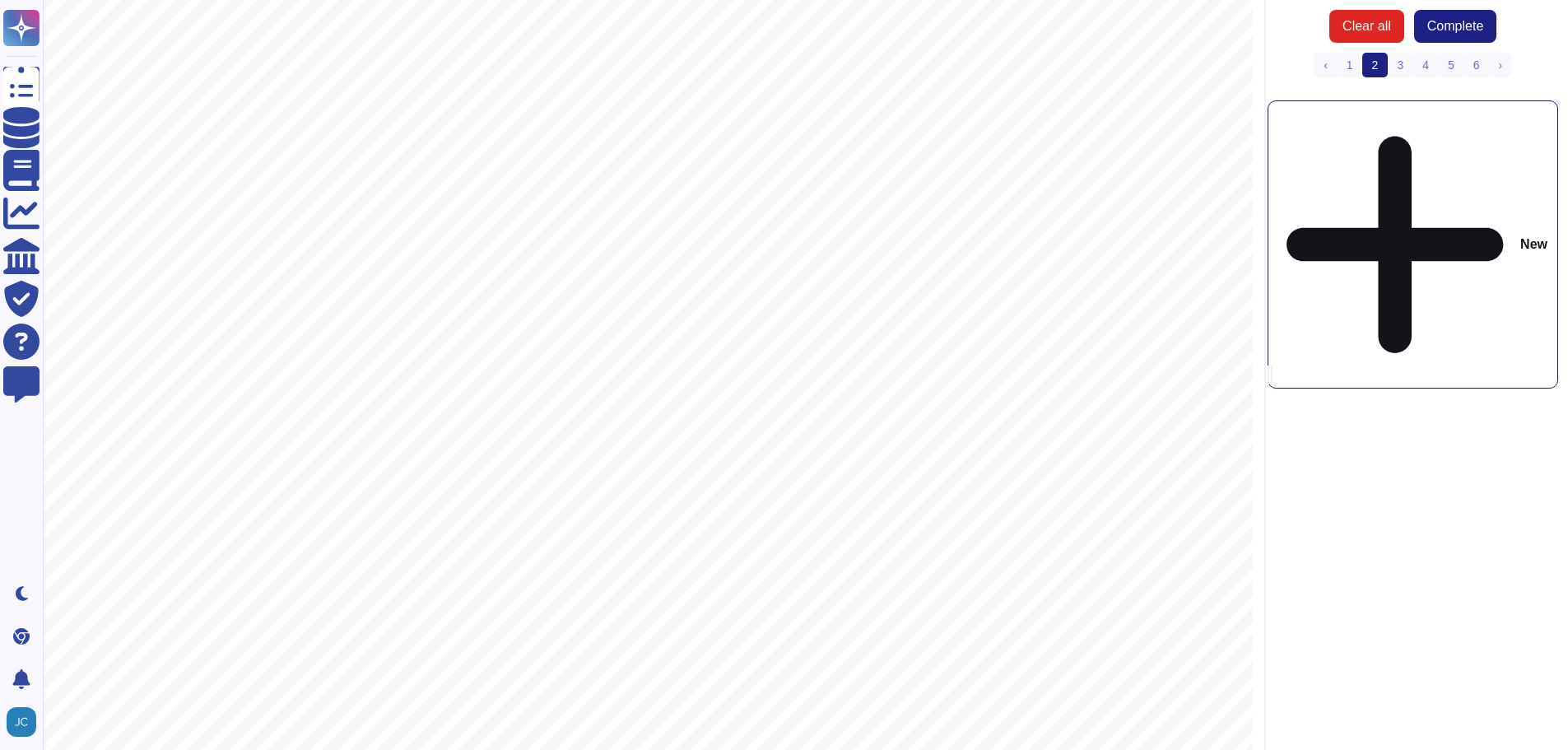
scroll to position [741, 0]
click at [1397, 61] on link "3" at bounding box center [1400, 66] width 26 height 25
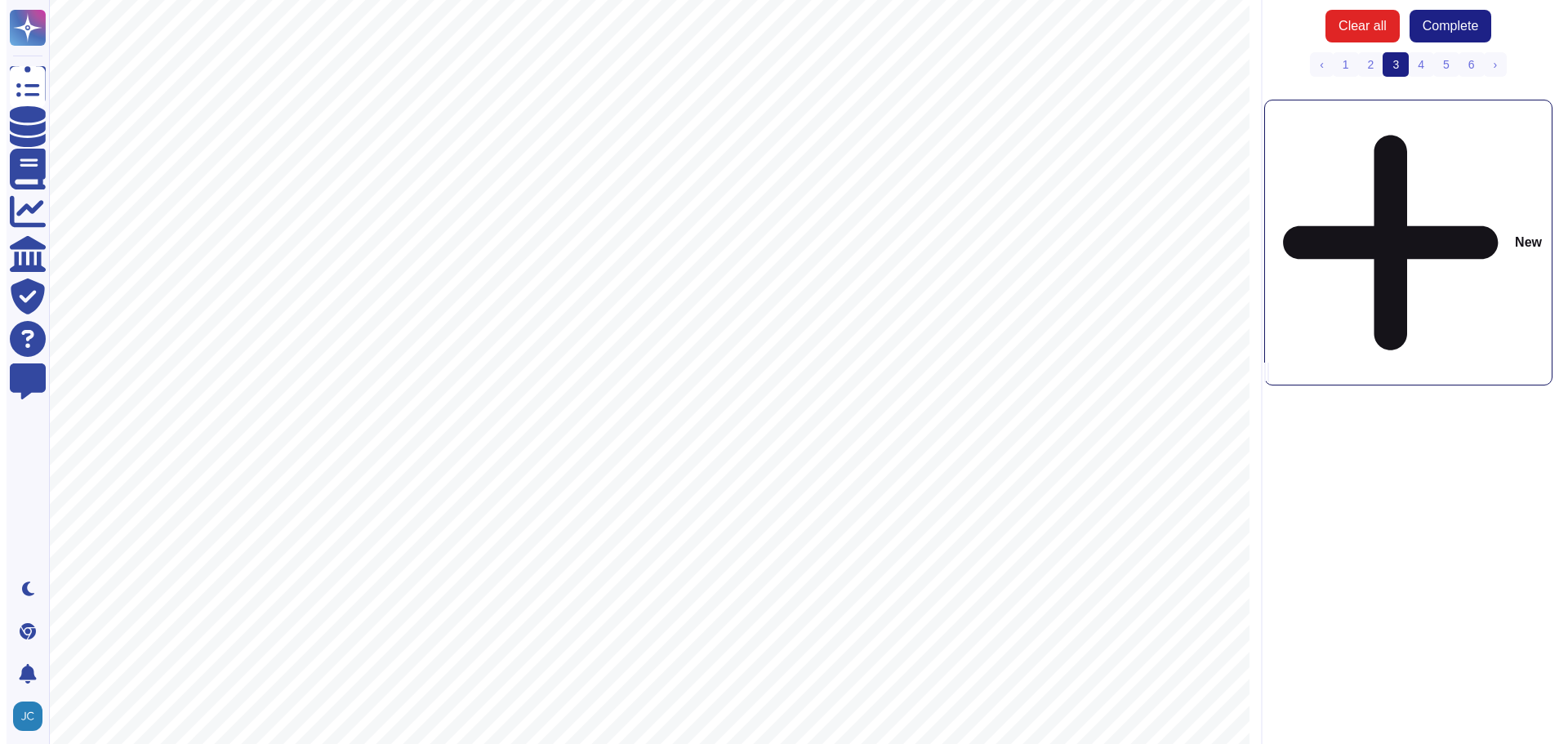
scroll to position [0, 0]
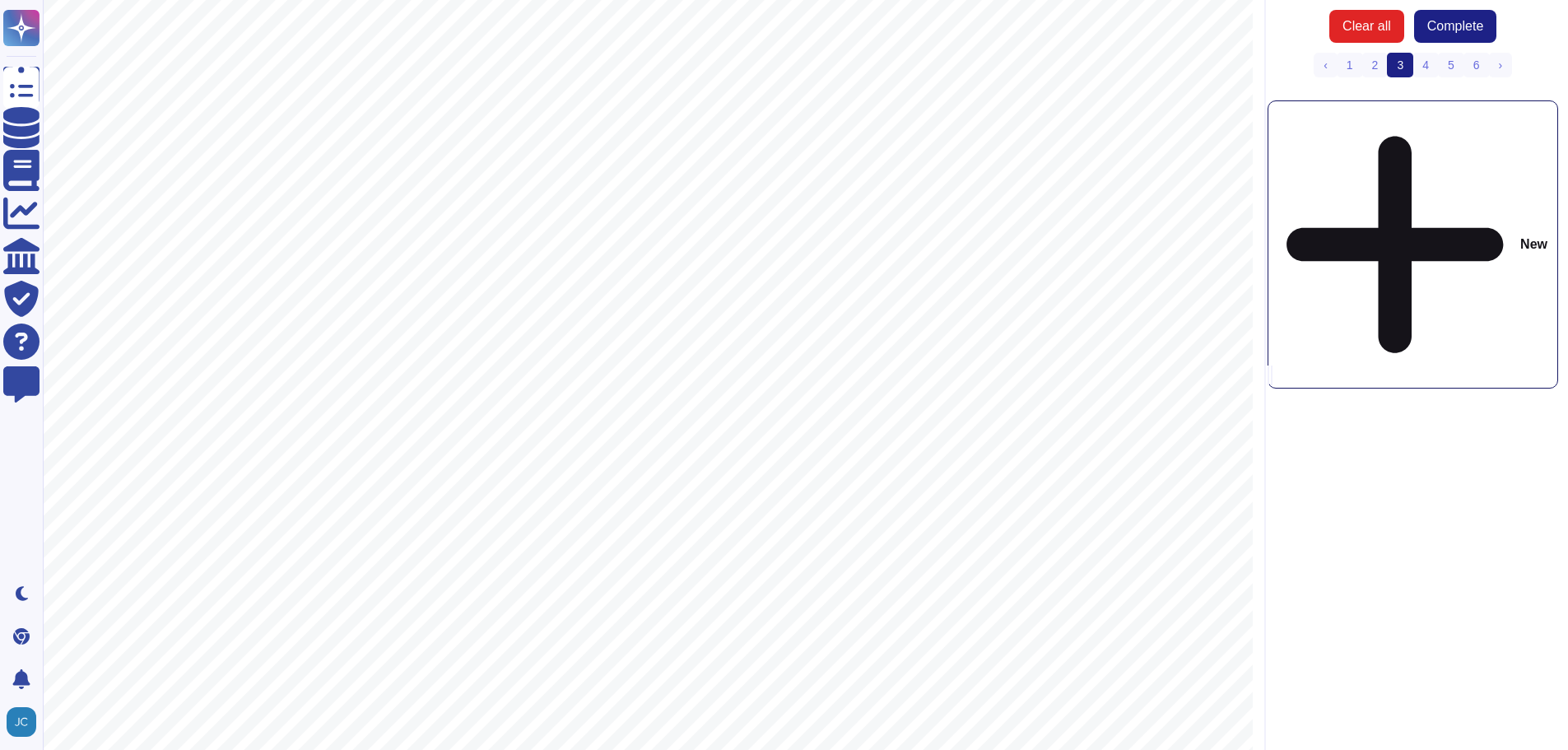
click at [1379, 116] on div "New" at bounding box center [1414, 244] width 291 height 288
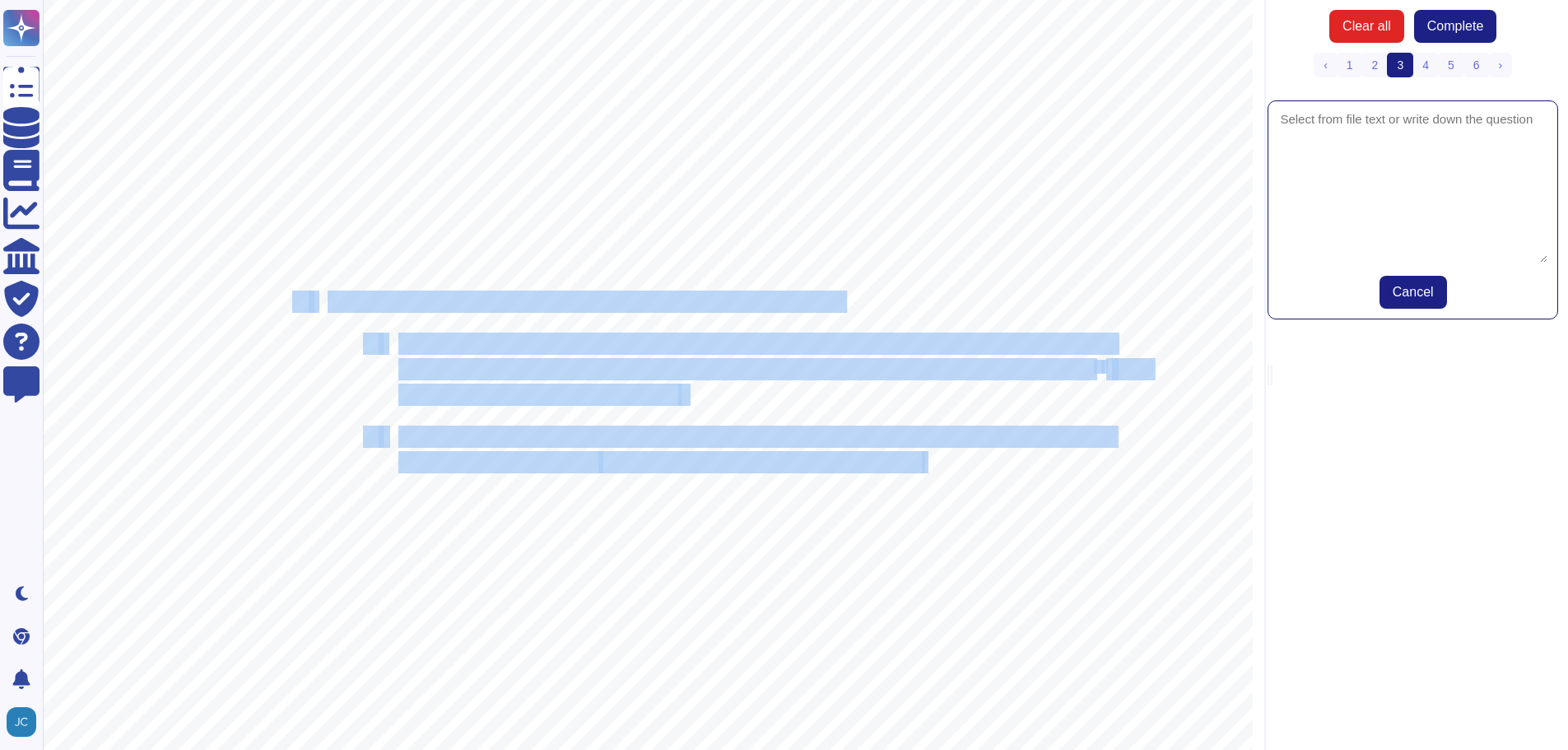
drag, startPoint x: 294, startPoint y: 302, endPoint x: 926, endPoint y: 464, distance: 652.4
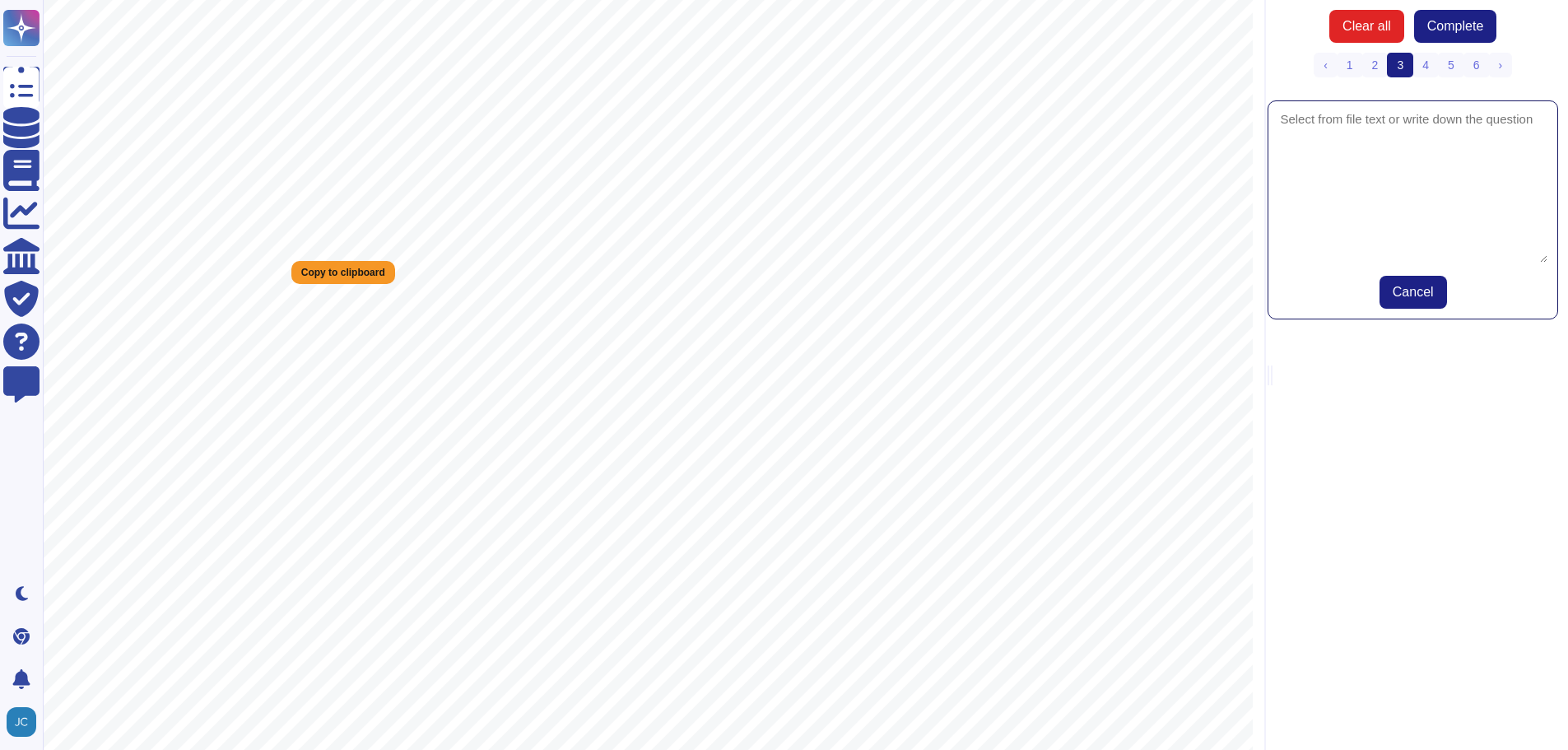
click at [1375, 144] on textarea at bounding box center [1414, 187] width 269 height 152
paste textarea "1. Identify, prioritize, document all assets of the covered system. a. Maintain…"
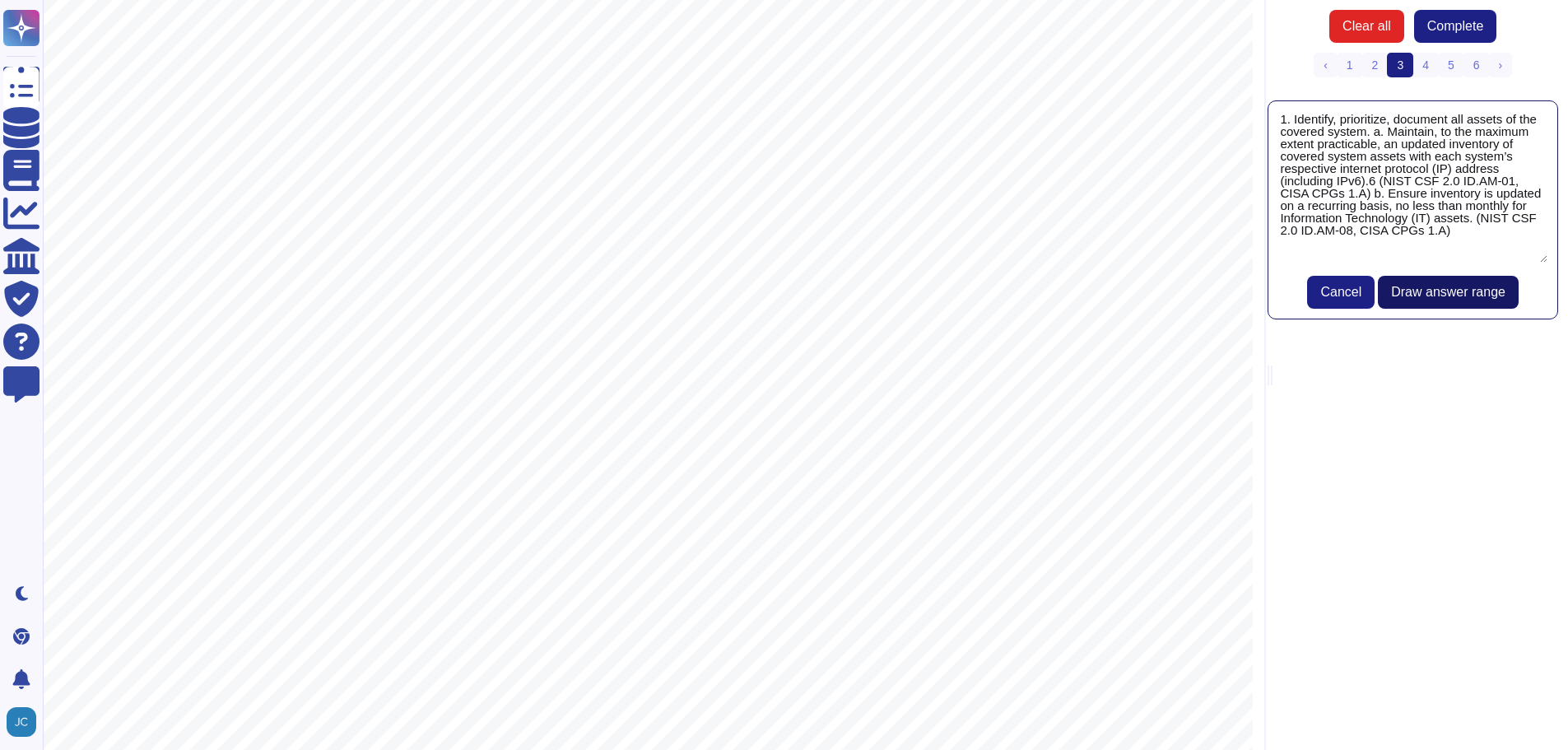
type textarea "1. Identify, prioritize, document all assets of the covered system. a. Maintain…"
click at [1426, 292] on span "Draw answer range" at bounding box center [1448, 292] width 114 height 13
click at [1467, 286] on span "Draw answer range" at bounding box center [1448, 292] width 114 height 13
click at [1483, 296] on span "Draw answer range" at bounding box center [1448, 292] width 114 height 13
drag, startPoint x: 402, startPoint y: 478, endPoint x: 590, endPoint y: 481, distance: 188.0
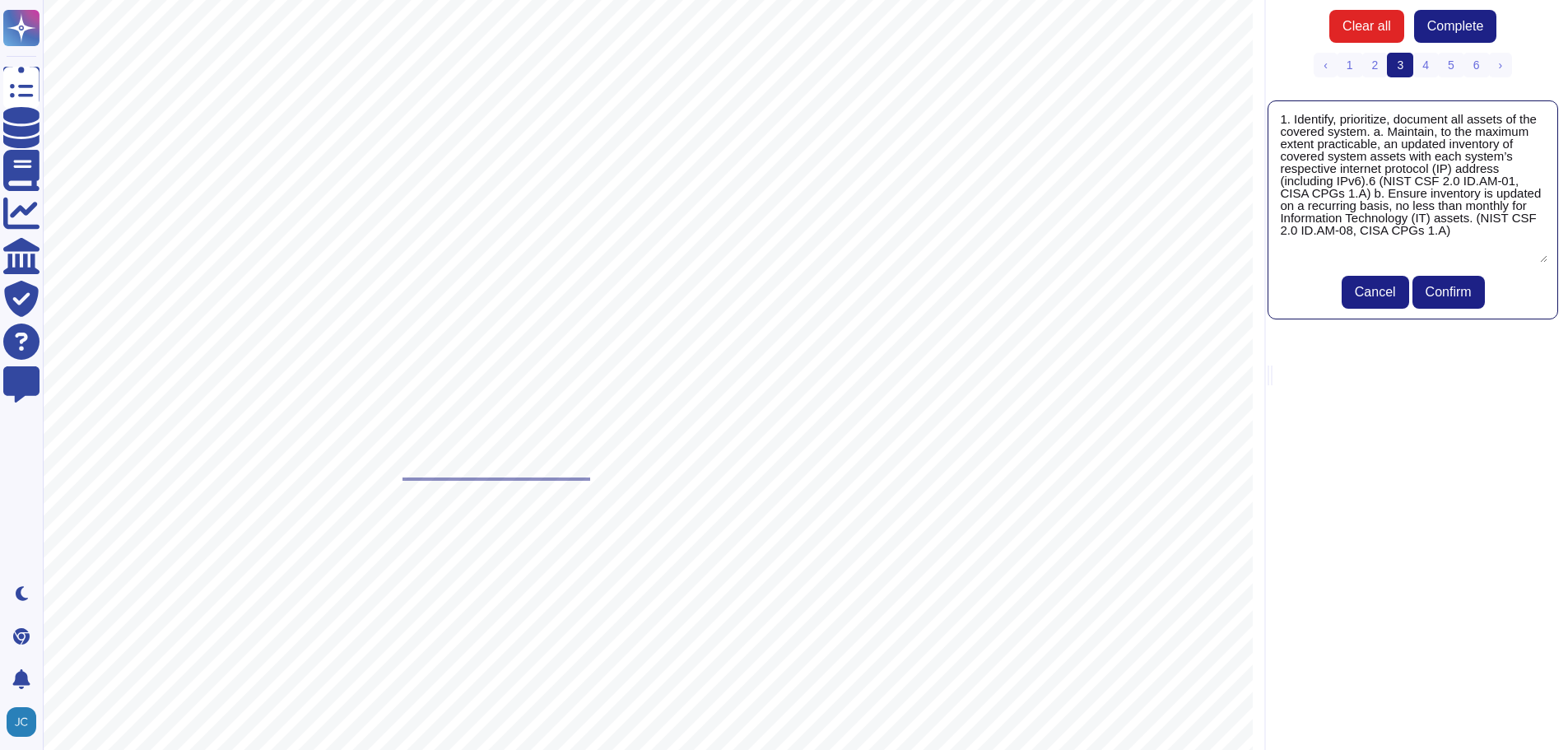
click at [1360, 287] on span "Cancel" at bounding box center [1376, 292] width 41 height 13
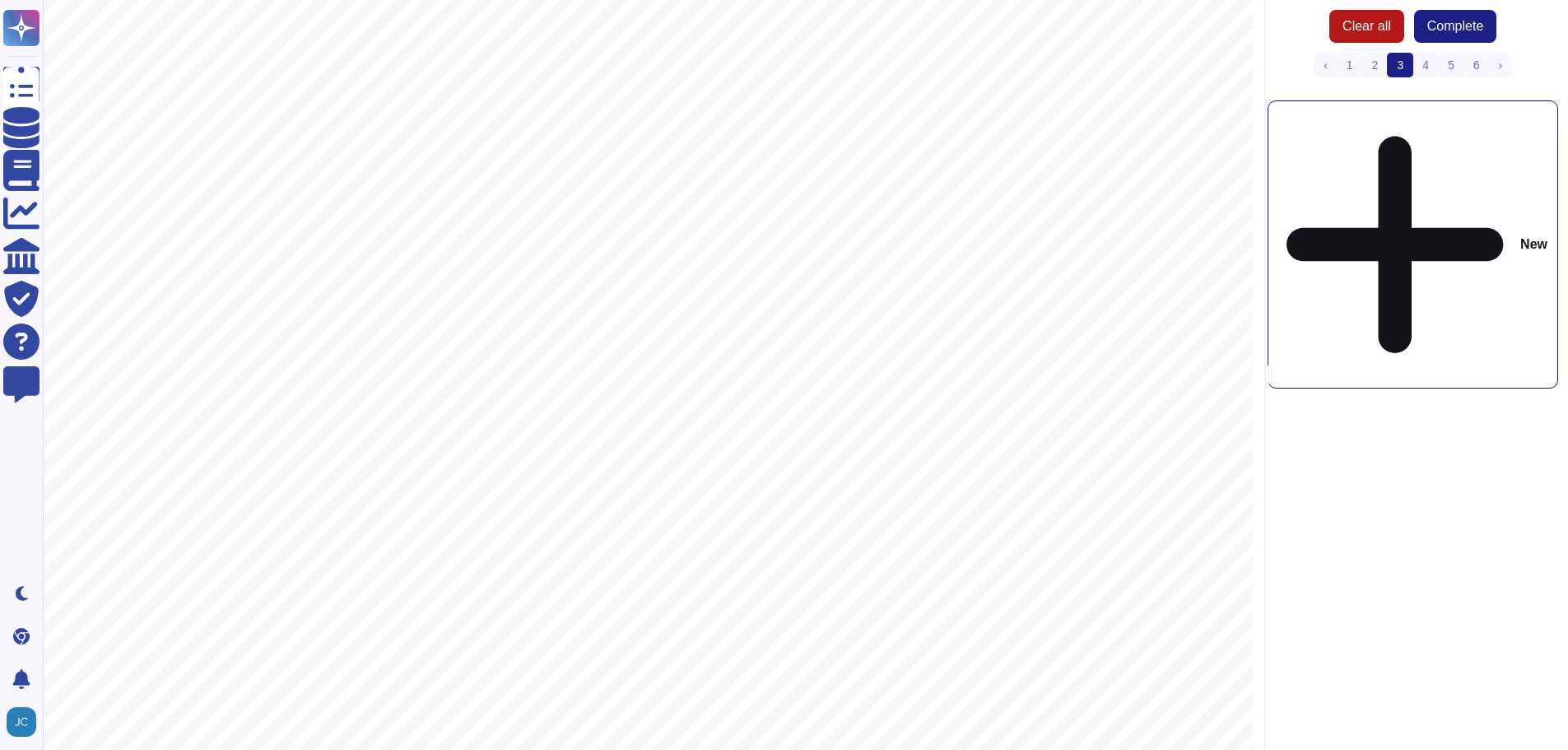
click at [1384, 24] on span "Clear all" at bounding box center [1367, 26] width 48 height 13
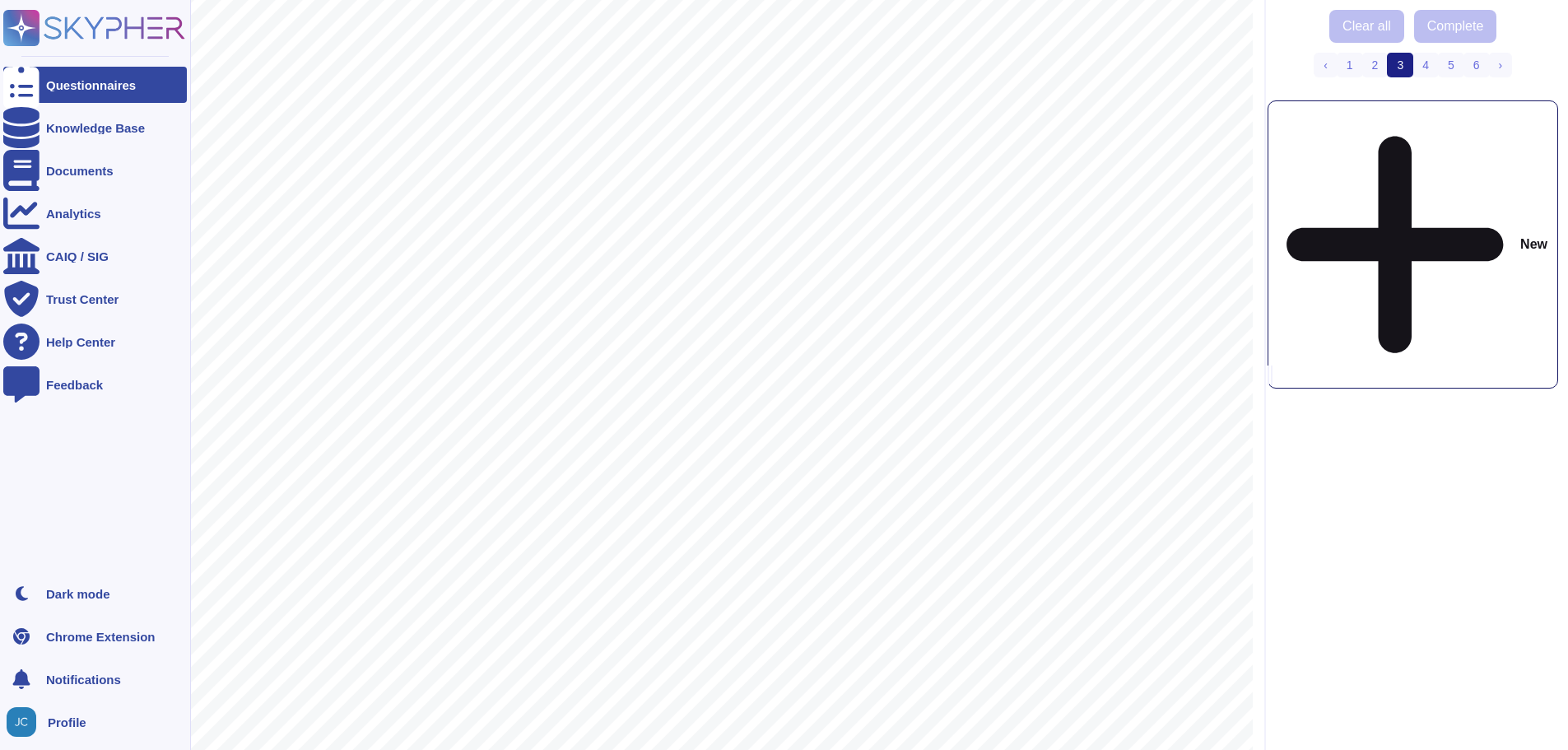
click at [27, 78] on div at bounding box center [22, 84] width 36 height 36
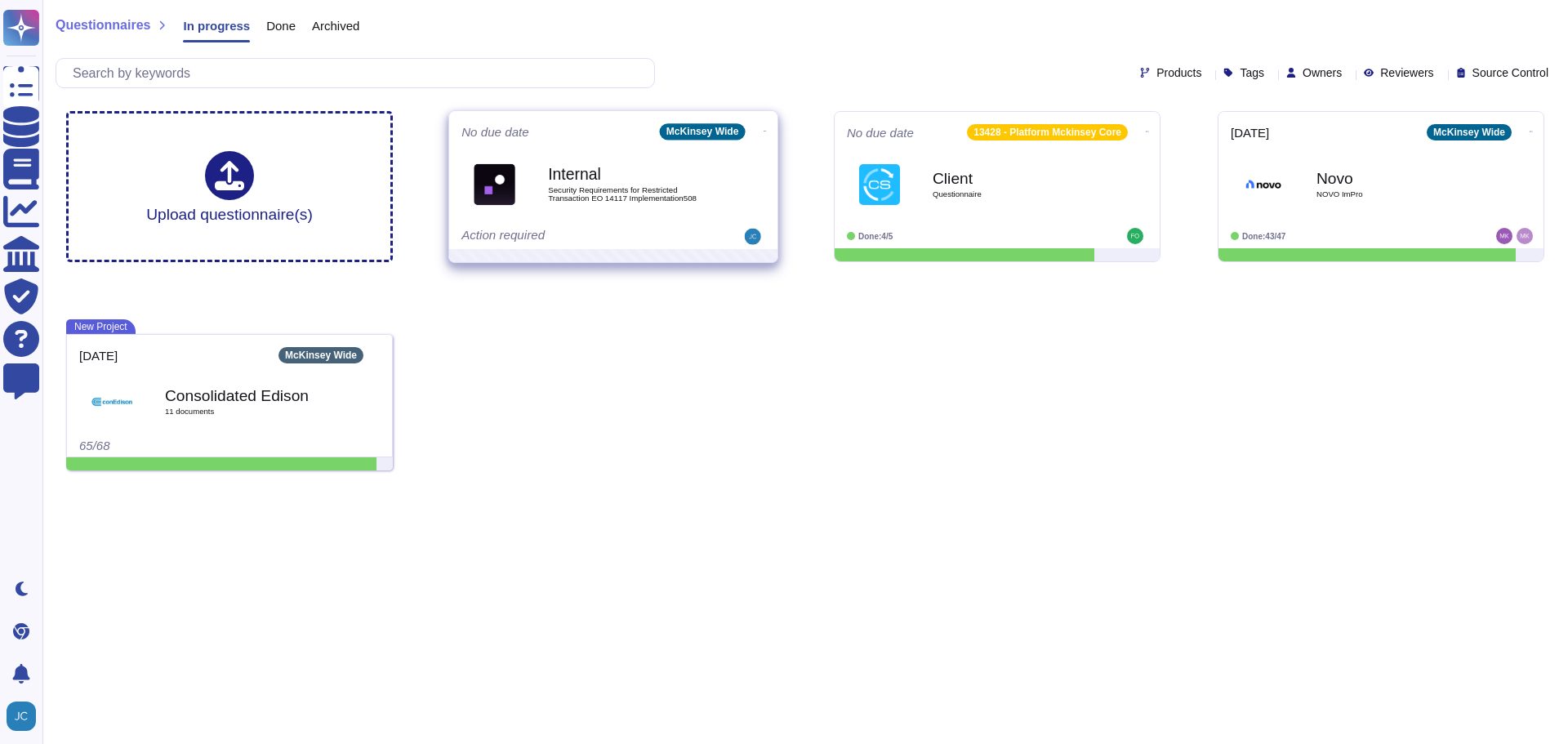
click at [764, 133] on icon at bounding box center [765, 131] width 4 height 4
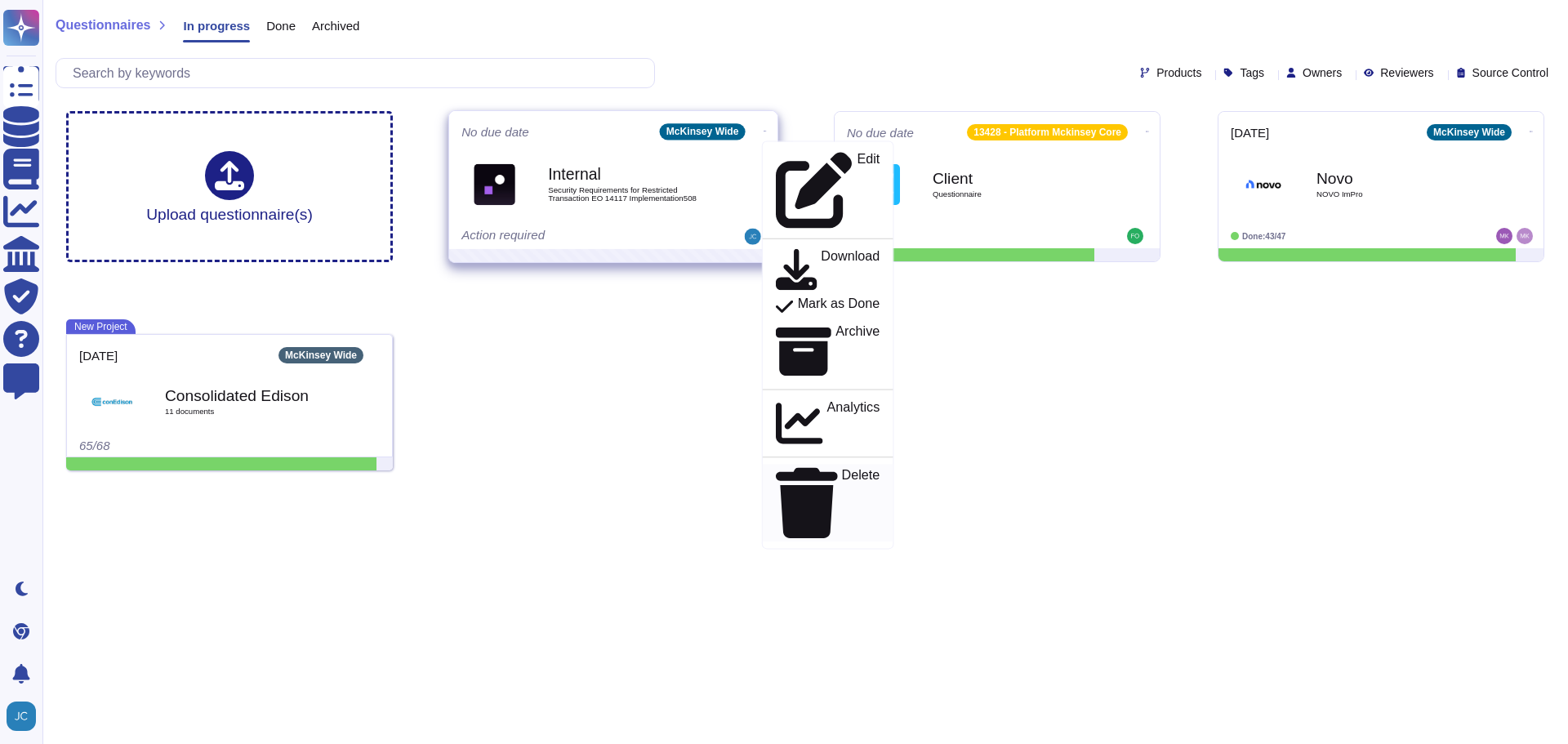
click at [842, 469] on p "Delete" at bounding box center [861, 503] width 38 height 69
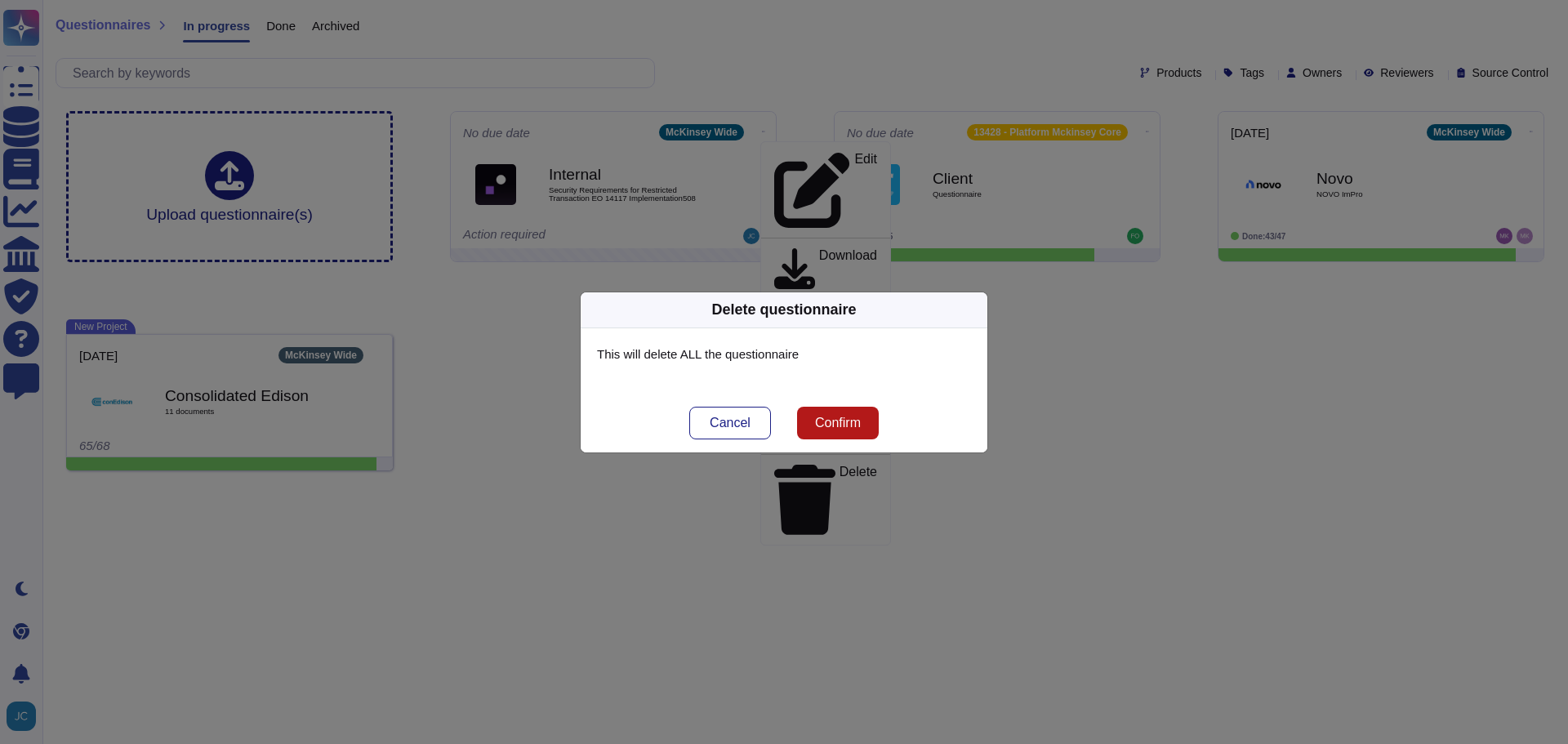
click at [837, 429] on span "Confirm" at bounding box center [837, 423] width 45 height 13
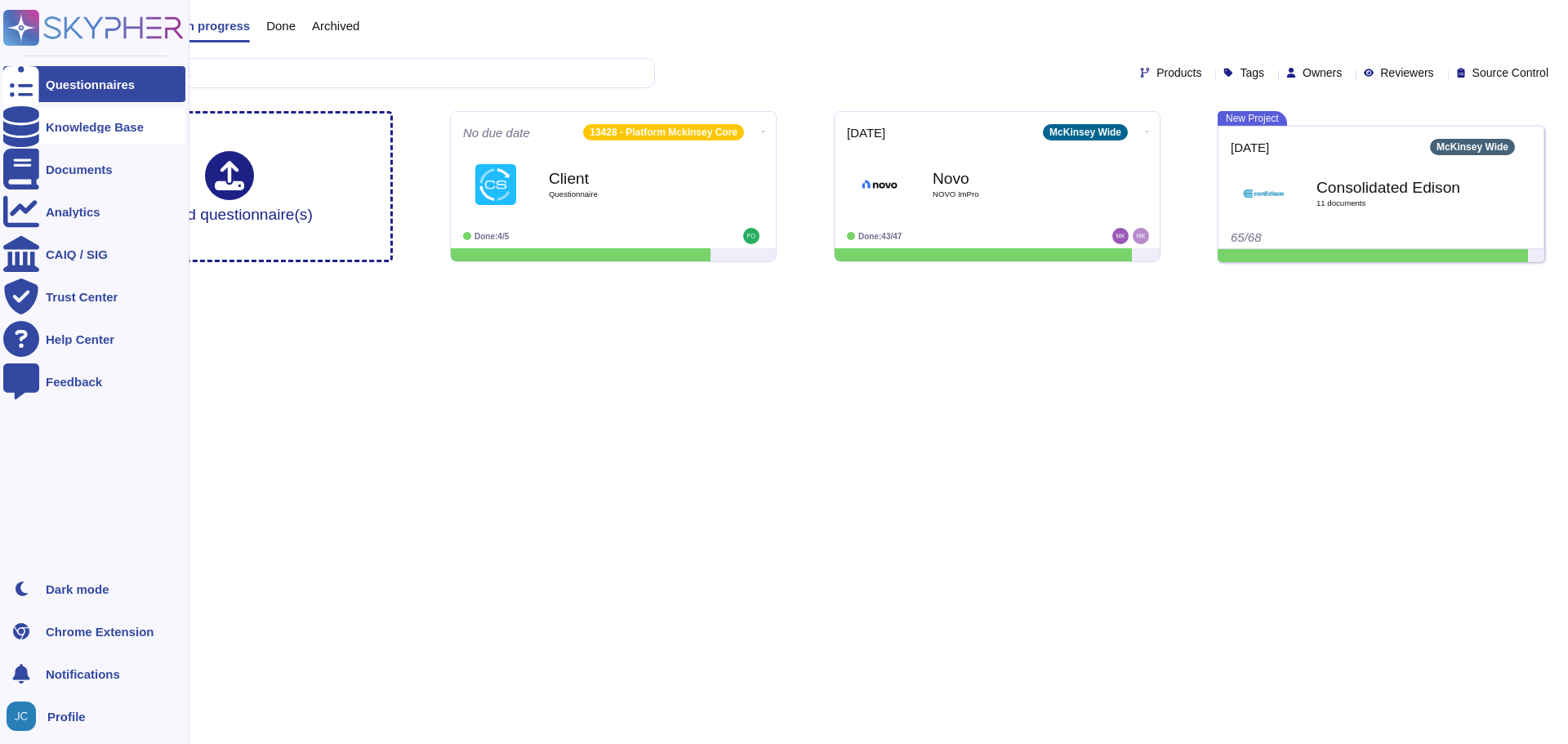
click at [20, 125] on icon at bounding box center [21, 127] width 36 height 41
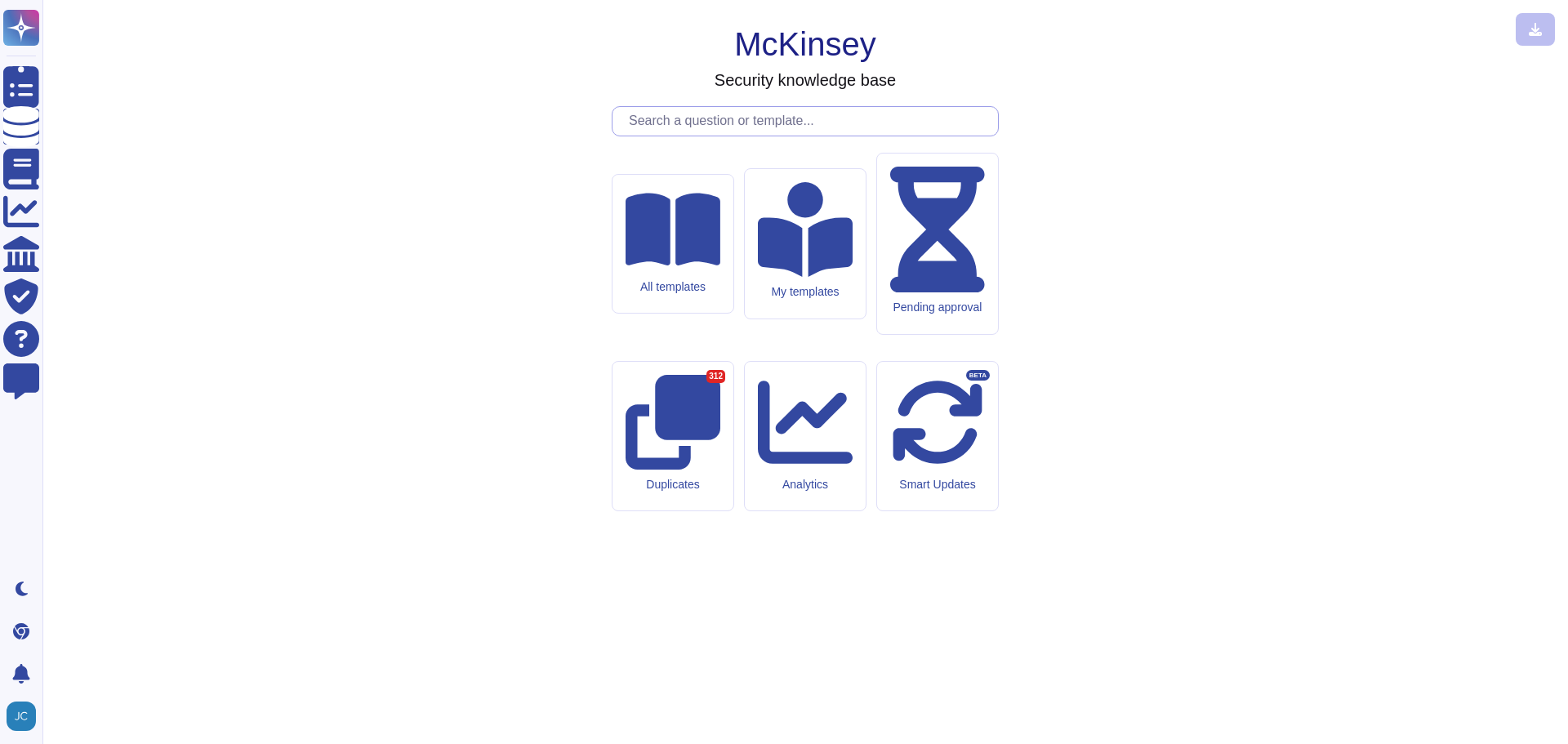
click at [796, 135] on input "text" at bounding box center [810, 121] width 378 height 29
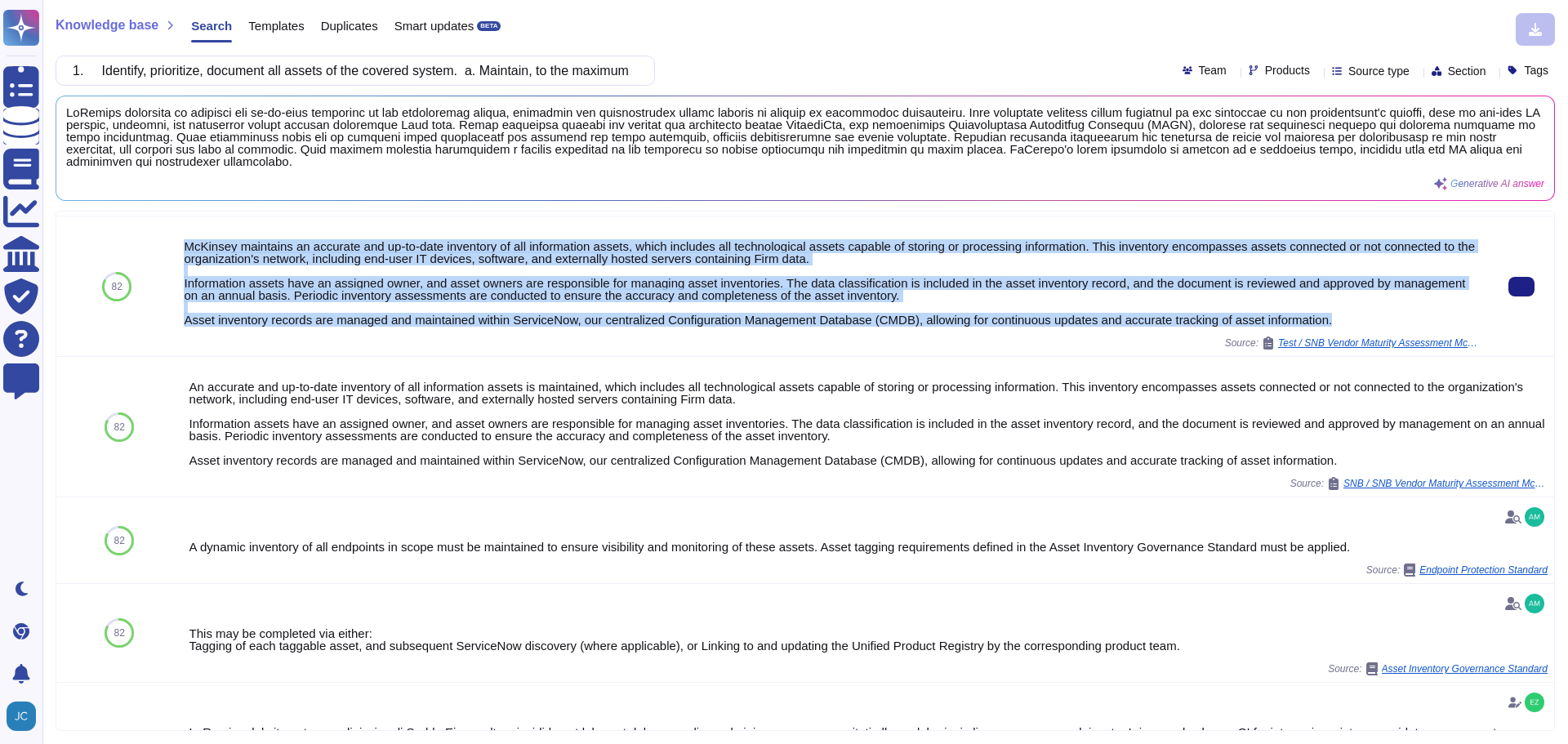
drag, startPoint x: 186, startPoint y: 243, endPoint x: 1334, endPoint y: 320, distance: 1150.6
click at [1334, 320] on div "McKinsey maintains an accurate and up-to-date inventory of all information asse…" at bounding box center [833, 283] width 1299 height 86
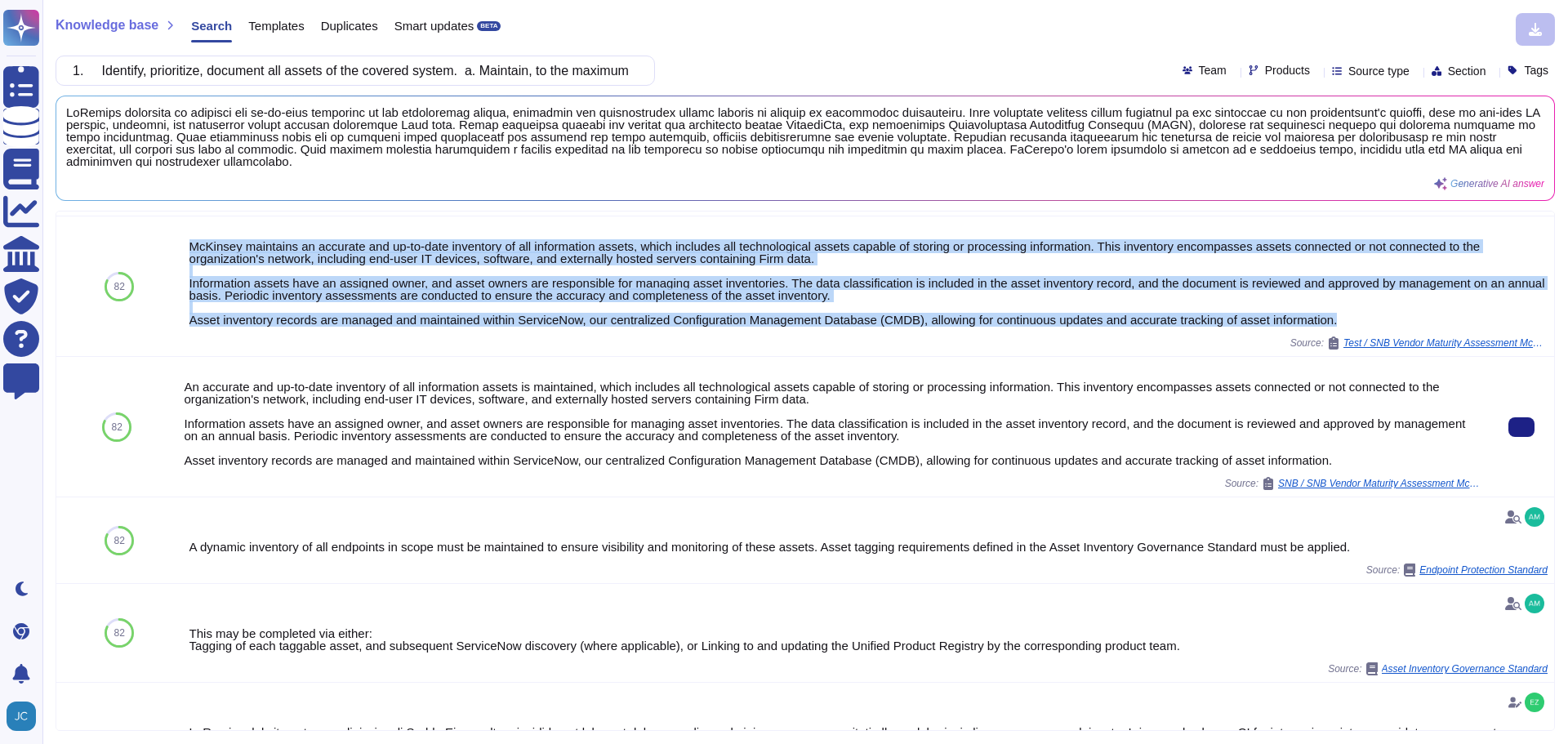
copy div "McKinsey maintains an accurate and up-to-date inventory of all information asse…"
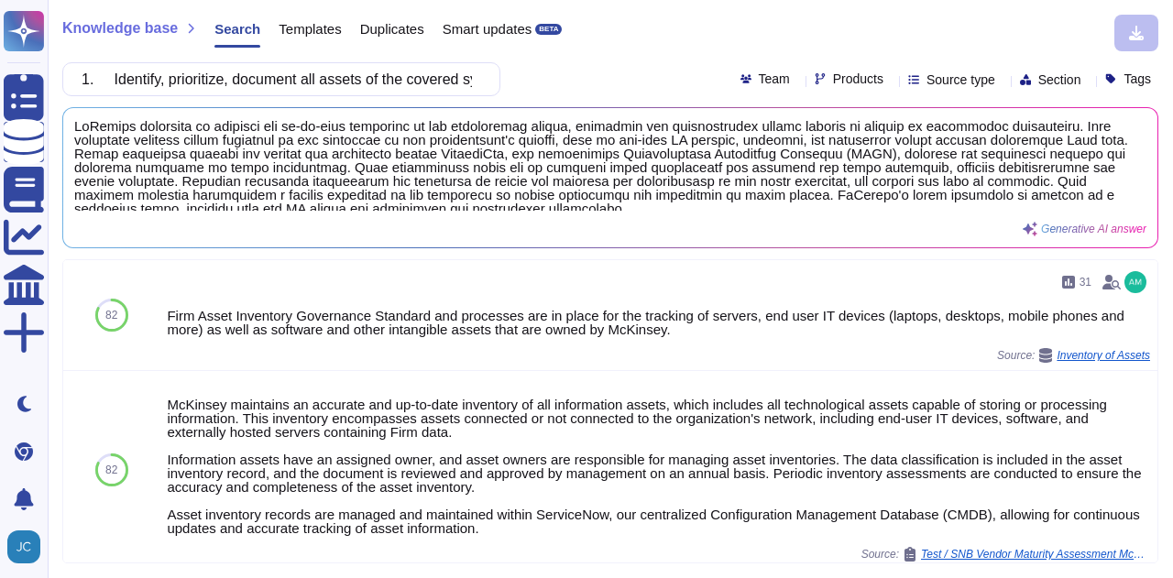
click at [242, 30] on span "Search" at bounding box center [238, 29] width 46 height 14
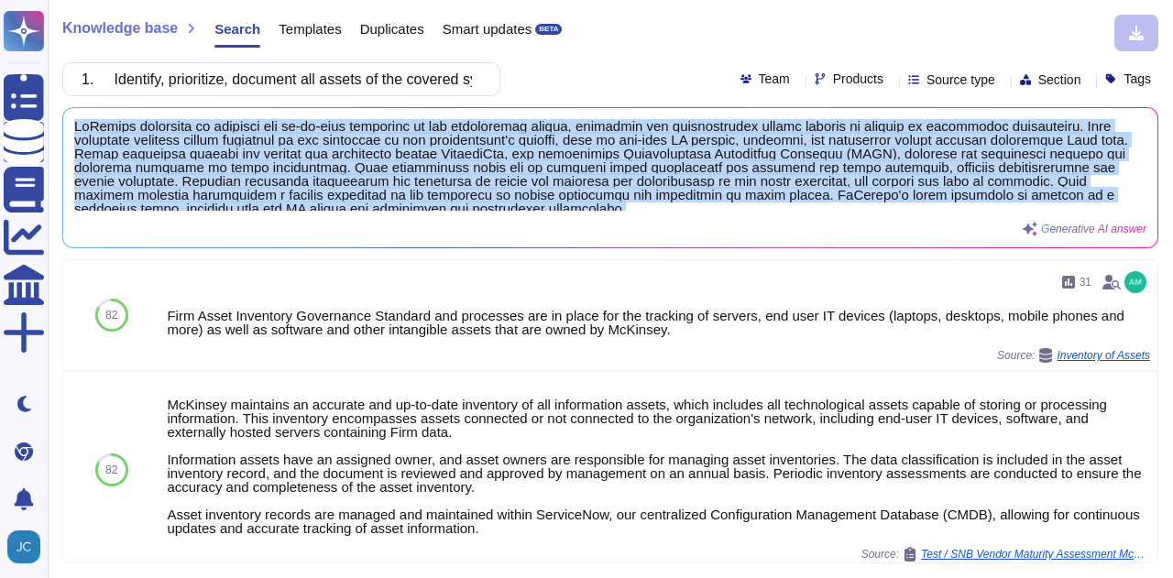
drag, startPoint x: 899, startPoint y: 201, endPoint x: 57, endPoint y: 117, distance: 846.5
click at [57, 117] on div "Knowledge base Search Templates Duplicates Smart updates BETA 1. Identify, prio…" at bounding box center [611, 289] width 1126 height 578
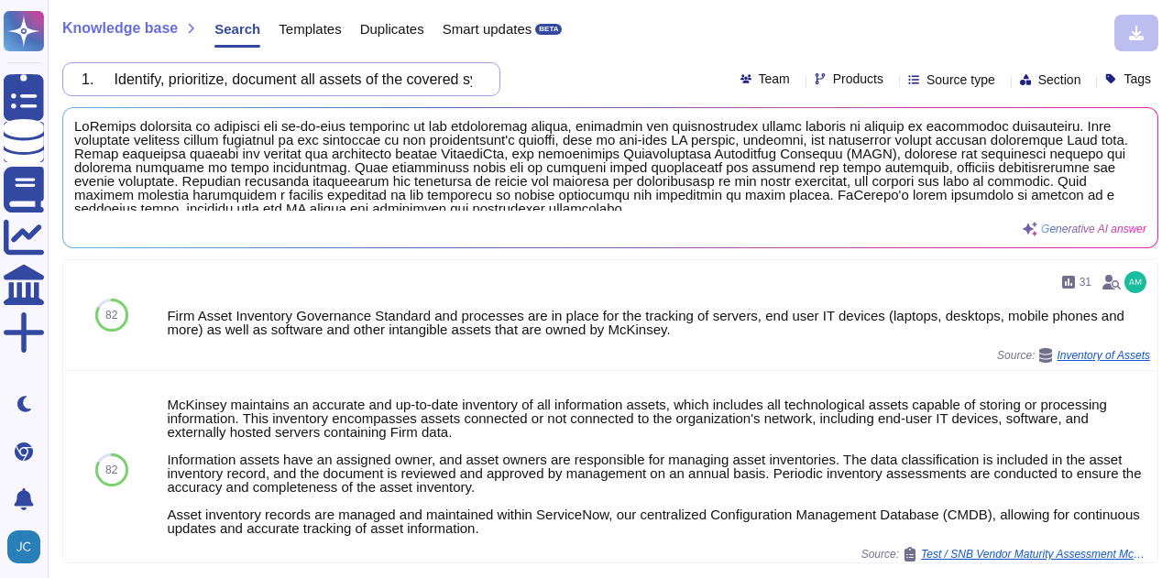
click at [203, 76] on input "1. Identify, prioritize, document all assets of the covered system. a. Maintain…" at bounding box center [276, 79] width 409 height 32
click at [205, 82] on input "1. Identify, prioritize, document all assets of the covered system. a. Maintain…" at bounding box center [276, 79] width 409 height 32
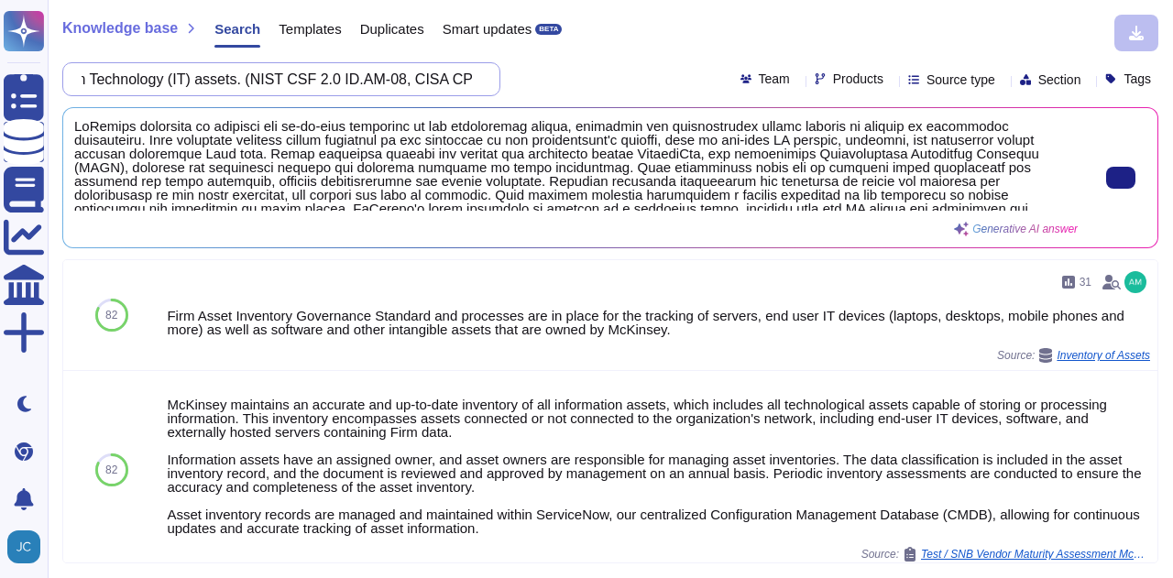
drag, startPoint x: 90, startPoint y: 80, endPoint x: 695, endPoint y: 174, distance: 612.3
click at [695, 174] on div "Knowledge base Search Templates Duplicates Smart updates BETA 1. Identify, prio…" at bounding box center [611, 289] width 1126 height 578
paste input "2. Designate an individual responsible for cybersecurity and GRC Designate, at …"
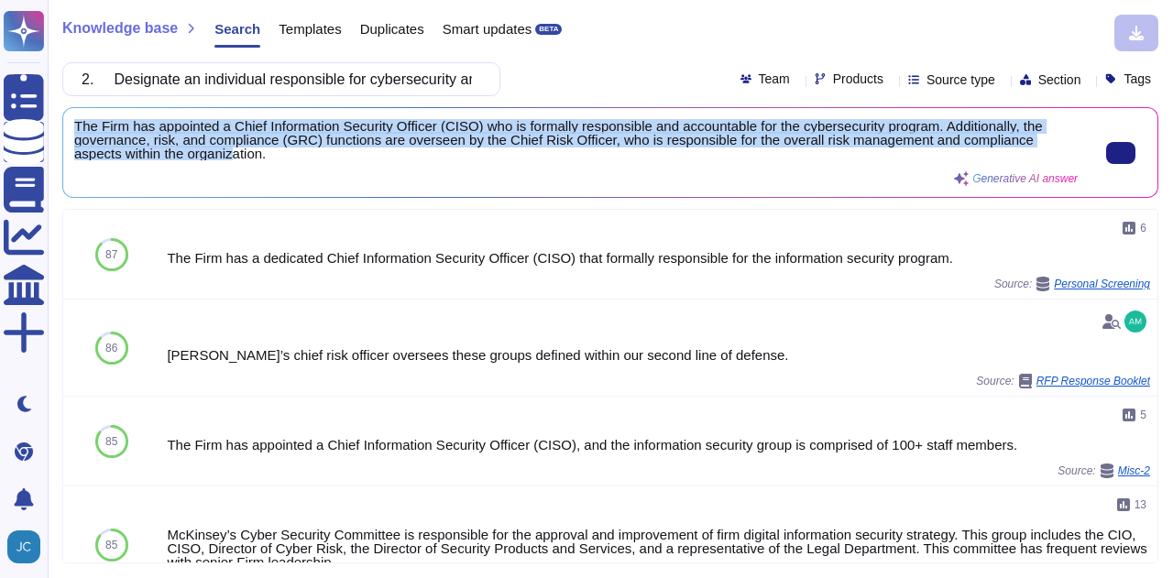
scroll to position [2, 0]
drag, startPoint x: 71, startPoint y: 127, endPoint x: 309, endPoint y: 168, distance: 241.9
click at [309, 168] on div "The Firm has appointed a Chief Information Security Officer (CISO) who is forma…" at bounding box center [610, 152] width 1095 height 89
copy span "The Firm has appointed a Chief Information Security Officer (CISO) who is forma…"
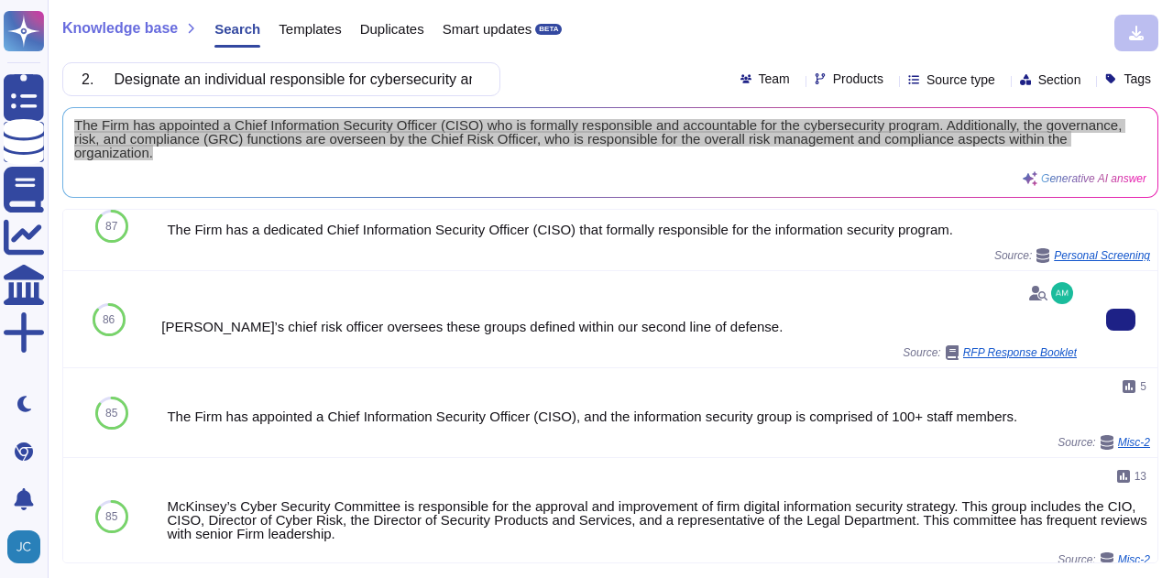
scroll to position [0, 0]
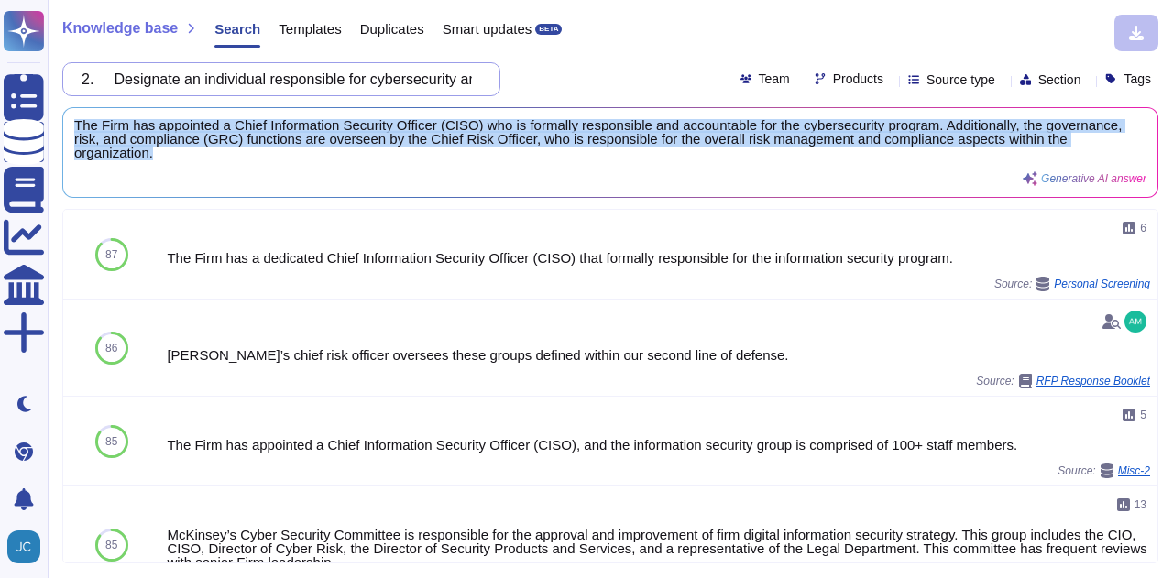
click at [330, 67] on input "2. Designate an individual responsible for cybersecurity and GRC Designate, at …" at bounding box center [276, 79] width 409 height 32
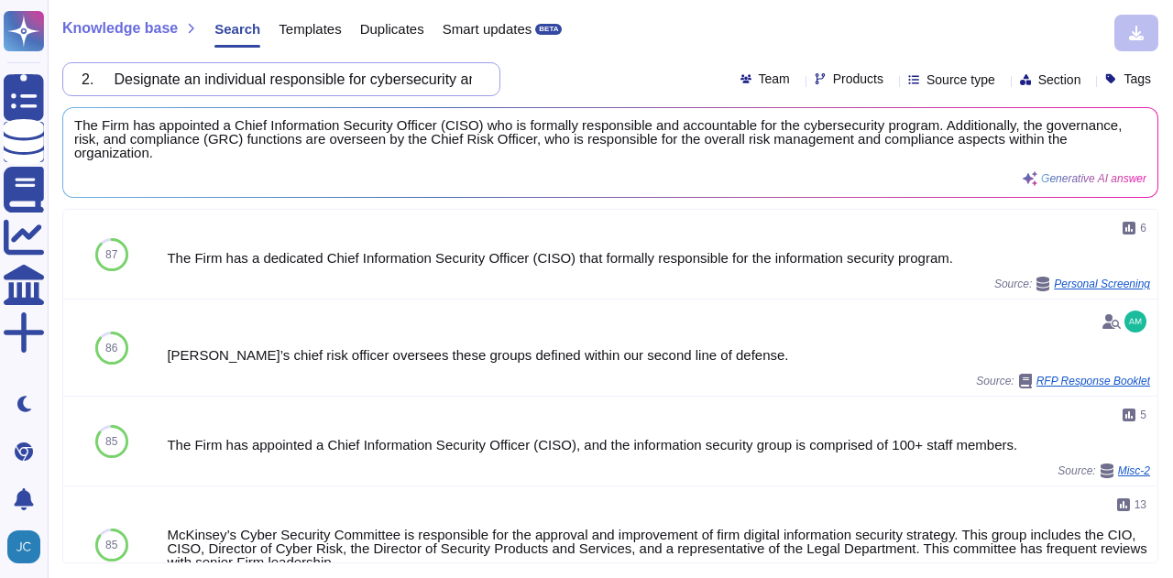
click at [356, 82] on input "2. Designate an individual responsible for cybersecurity and GRC Designate, at …" at bounding box center [276, 79] width 409 height 32
paste input "3. Remediate known exploited vulnerabilities (KEVs) in internet-facing systems …"
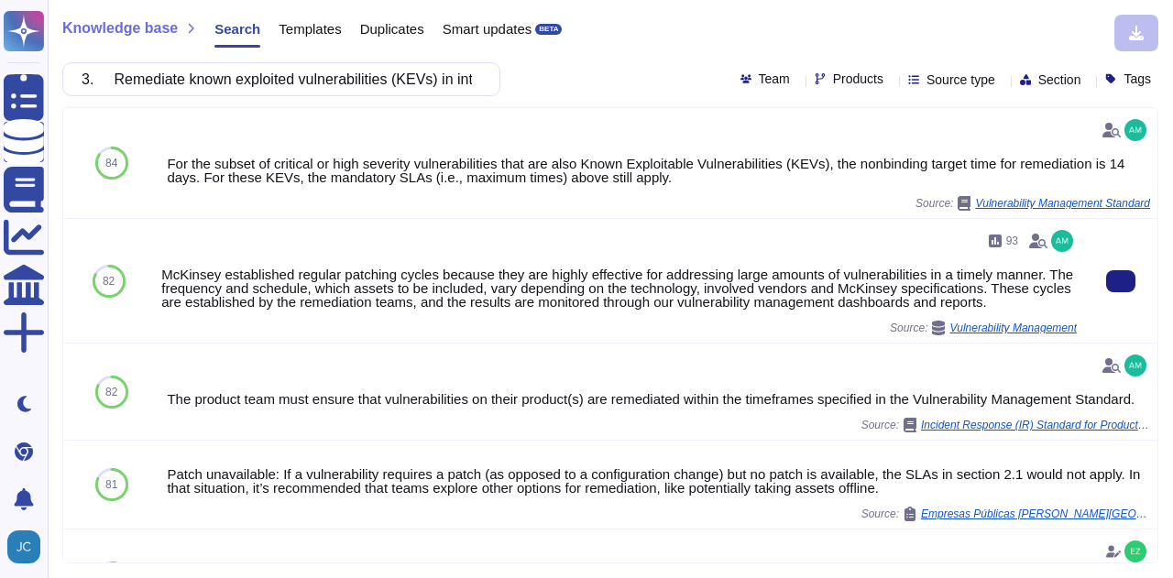
click at [161, 277] on div "McKinsey established regular patching cycles because they are highly effective …" at bounding box center [619, 288] width 916 height 41
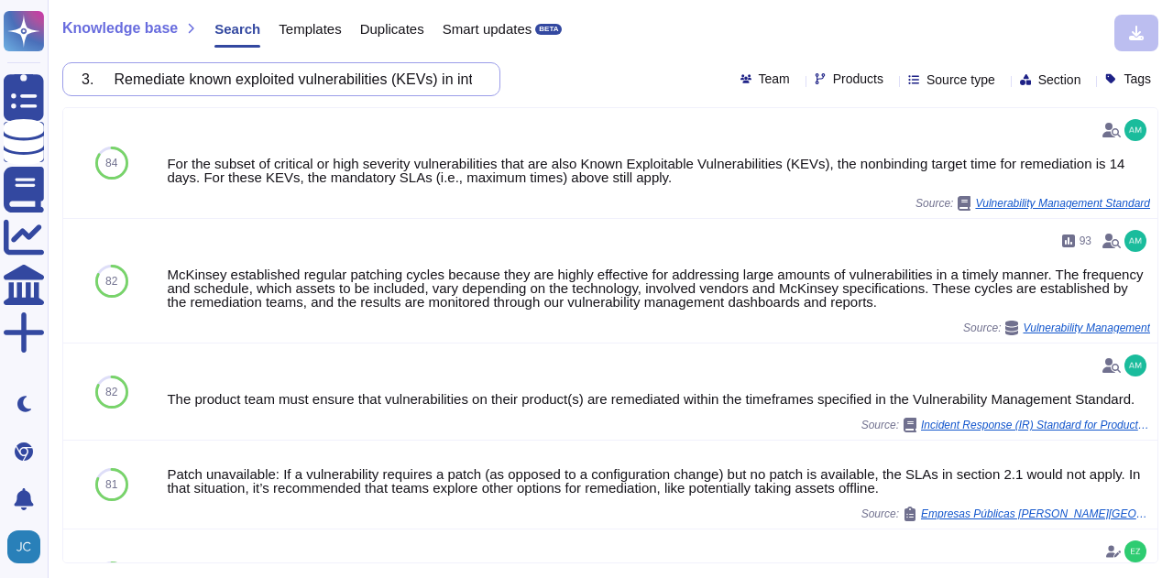
click at [317, 74] on input "3. Remediate known exploited vulnerabilities (KEVs) in internet-facing systems …" at bounding box center [276, 79] width 409 height 32
paste input "4. Document and maintain all vendor/supplier agreements for covered systems (e.…"
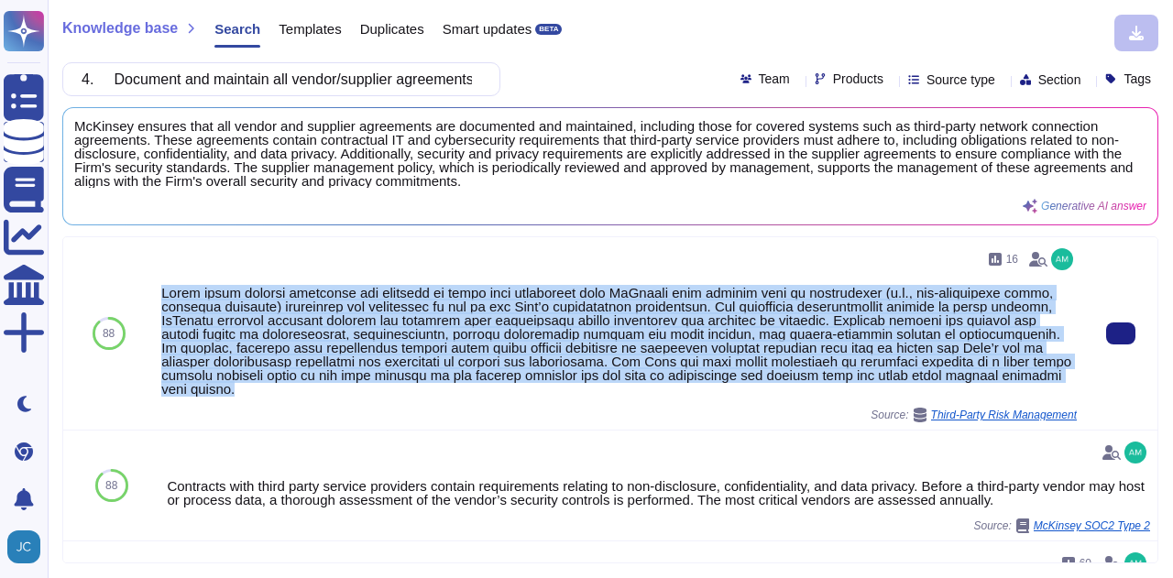
drag, startPoint x: 162, startPoint y: 291, endPoint x: 387, endPoint y: 399, distance: 249.3
click at [387, 399] on div "16 Source: Third-Party Risk Management" at bounding box center [619, 334] width 916 height 178
copy div "Lorem ipsum dolorsi ametconse adi elitsedd ei tempo inci utlaboreet dolo MaGnaa…"
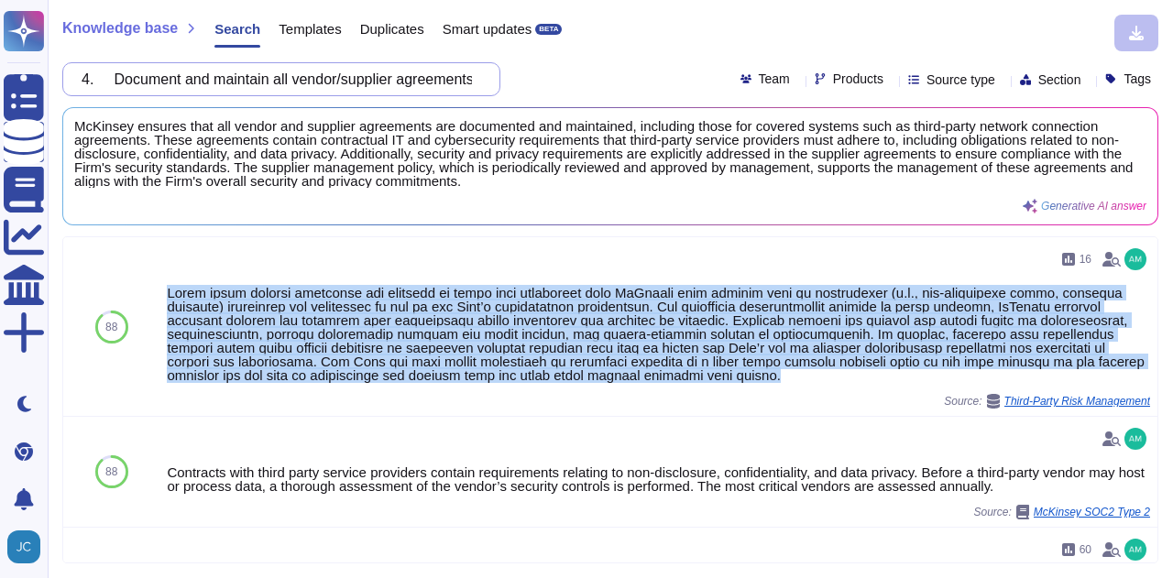
click at [251, 78] on input "4. Document and maintain all vendor/supplier agreements for covered systems (e.…" at bounding box center [276, 79] width 409 height 32
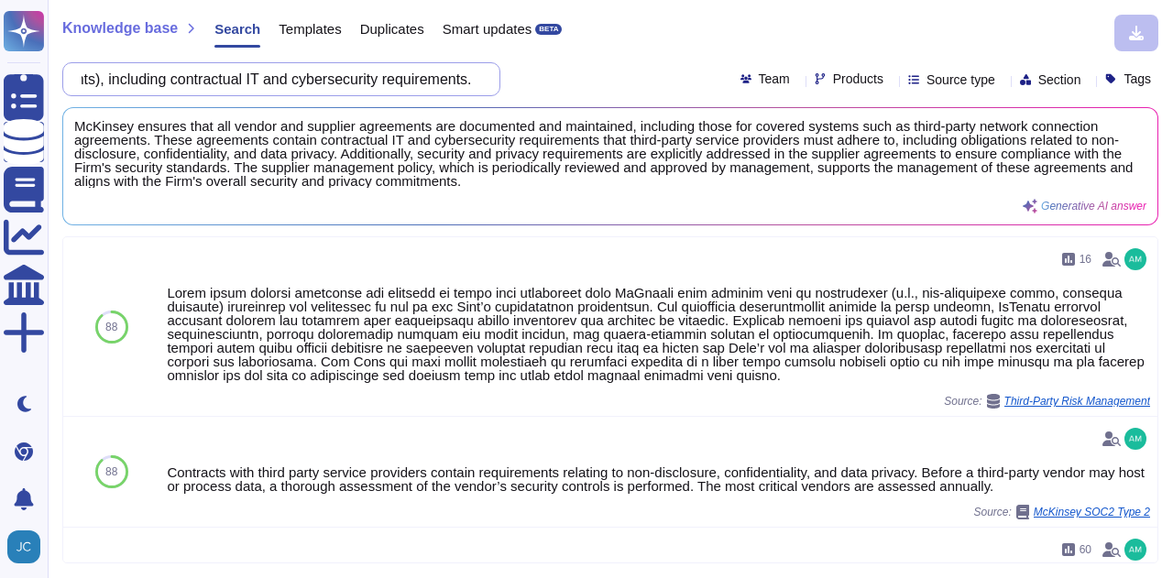
paste input "5. Develop and maintain an accurate network topology of the covered system and,…"
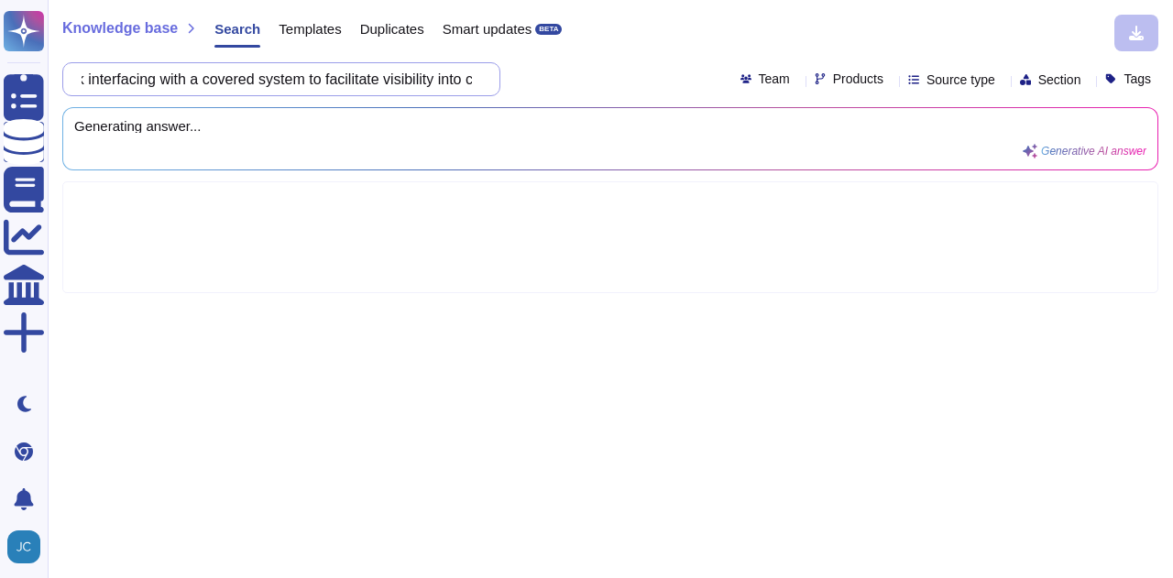
scroll to position [0, 1426]
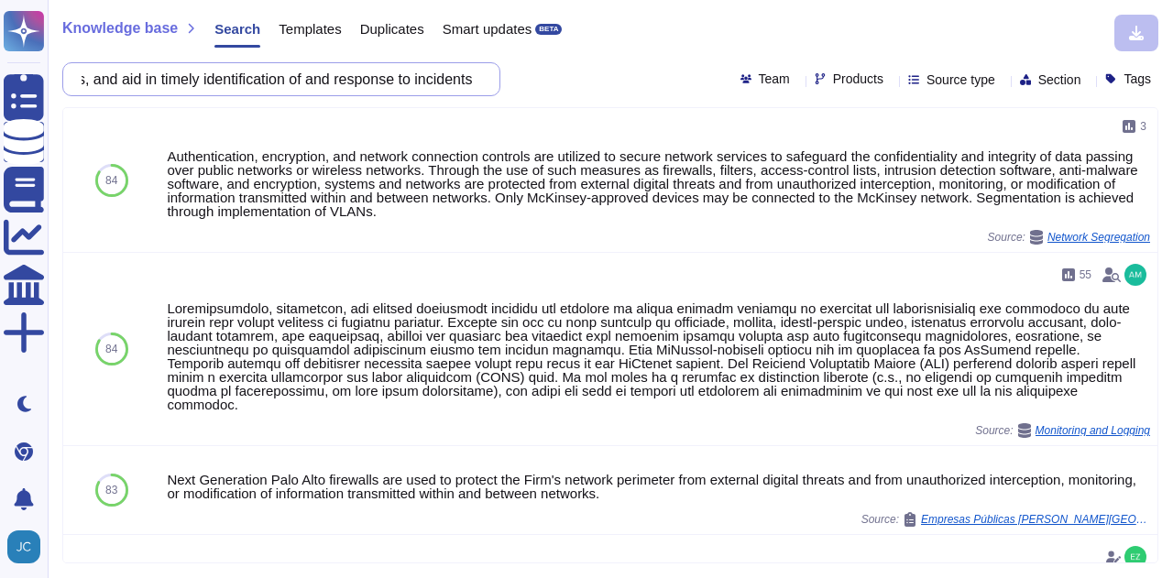
click at [244, 73] on input "5. Develop and maintain an accurate network topology of the covered system and,…" at bounding box center [276, 79] width 409 height 32
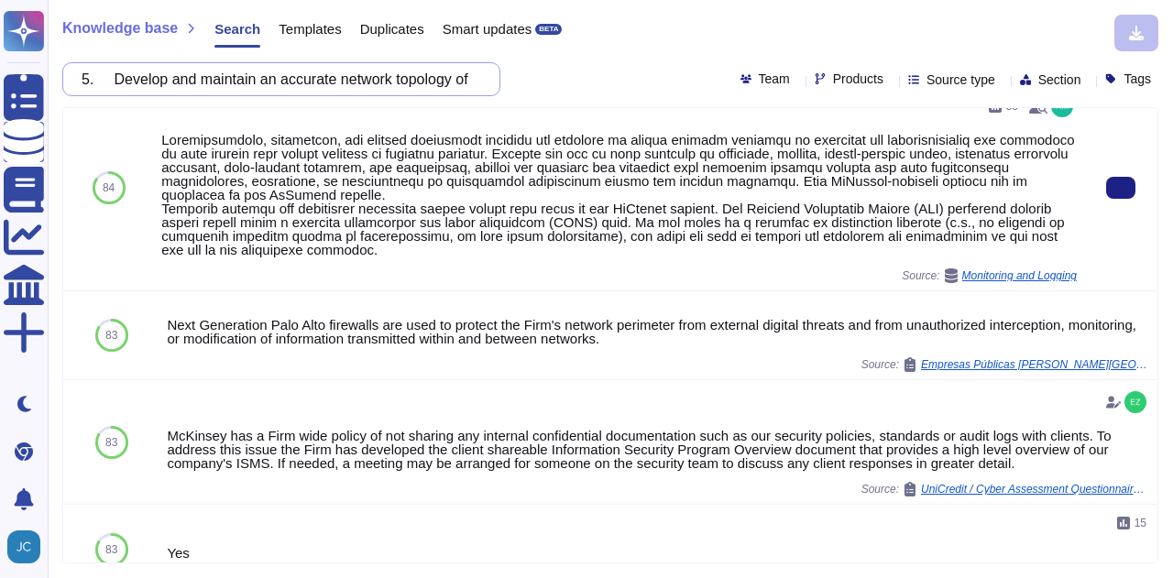
scroll to position [0, 0]
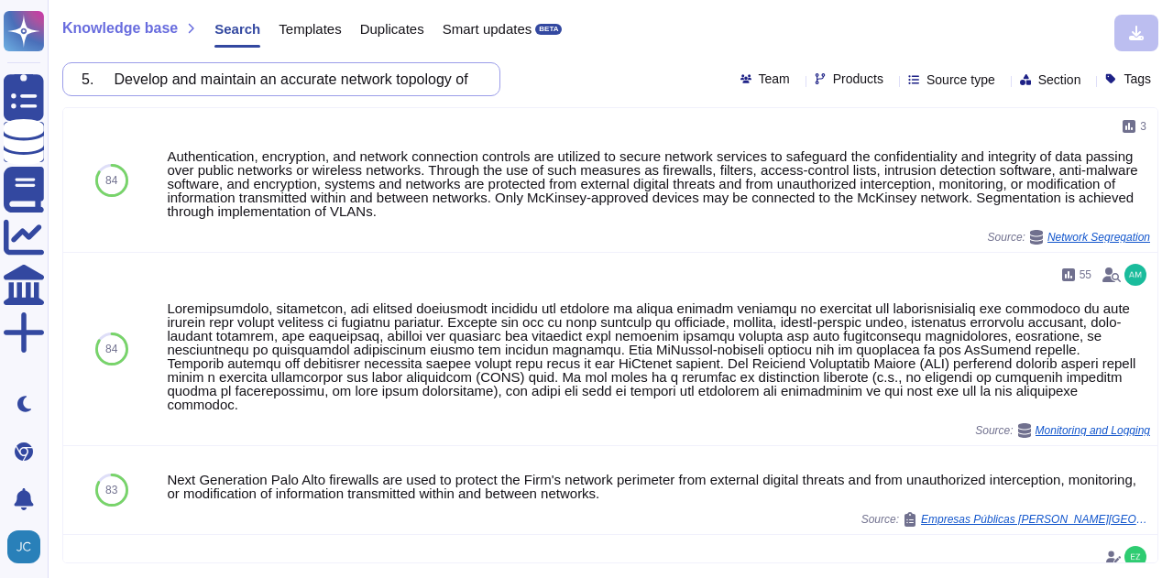
click at [284, 82] on input "5. Develop and maintain an accurate network topology of the covered system and,…" at bounding box center [276, 79] width 409 height 32
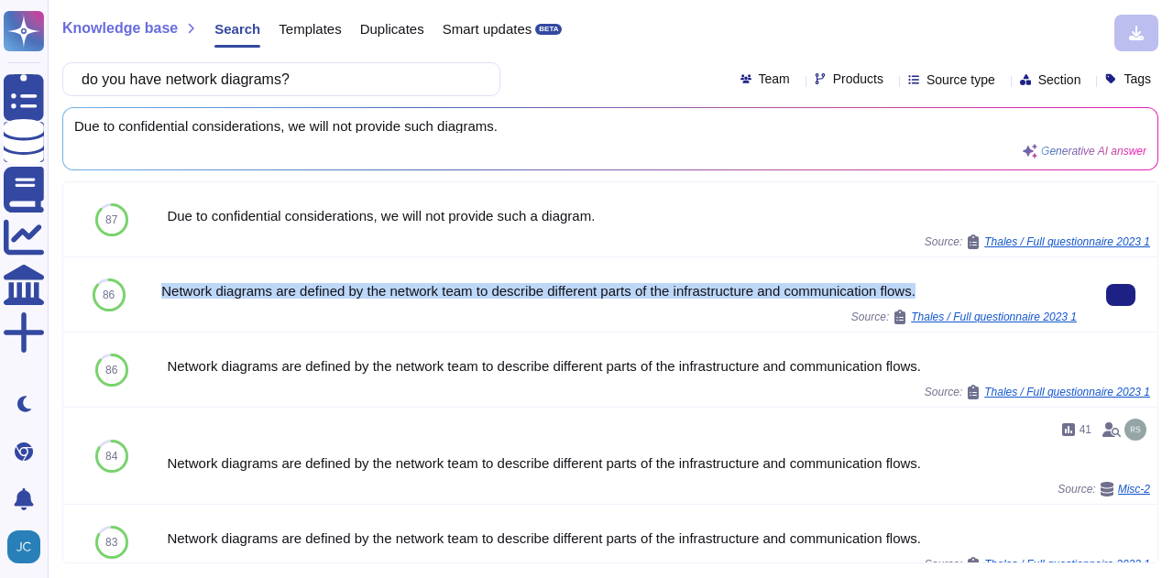
drag, startPoint x: 167, startPoint y: 294, endPoint x: 921, endPoint y: 280, distance: 754.6
click at [921, 280] on div "Network diagrams are defined by the network team to describe different parts of…" at bounding box center [619, 295] width 916 height 60
copy div "Network diagrams are defined by the network team to describe different parts of…"
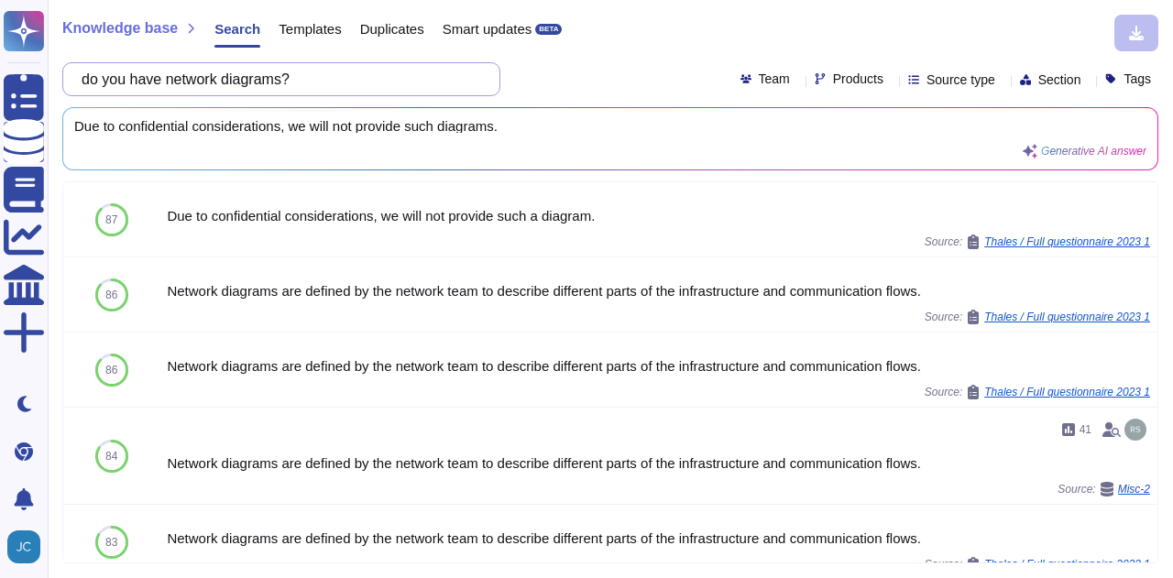
click at [369, 83] on input "do you have network diagrams?" at bounding box center [276, 79] width 409 height 32
paste input "6. Adopt and implement an administrative policy that requires approval before n…"
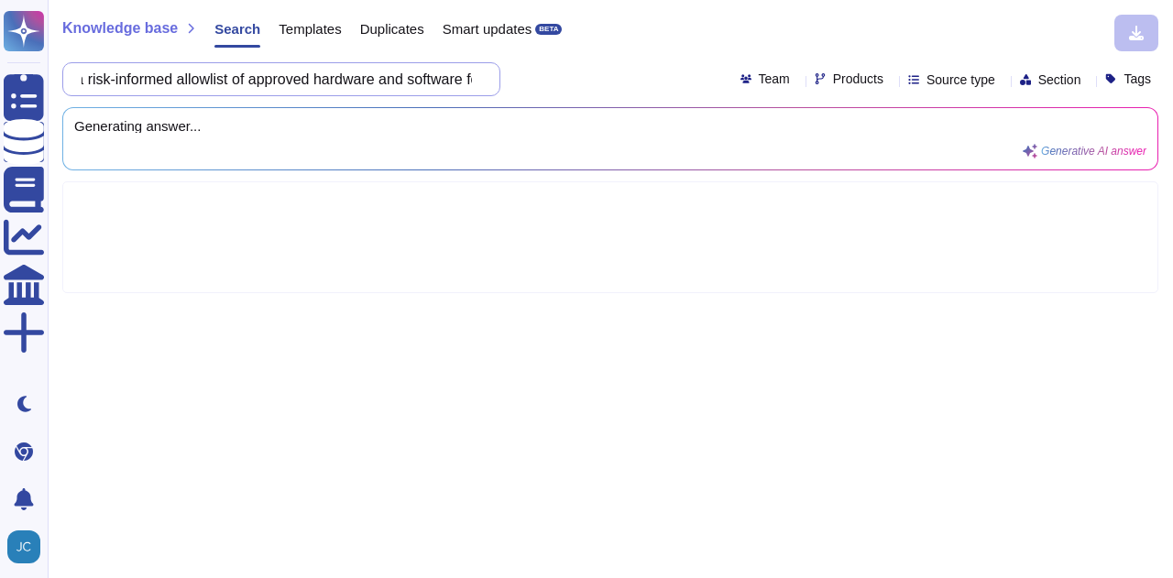
type input "6. Adopt and implement an administrative policy that requires approval before n…"
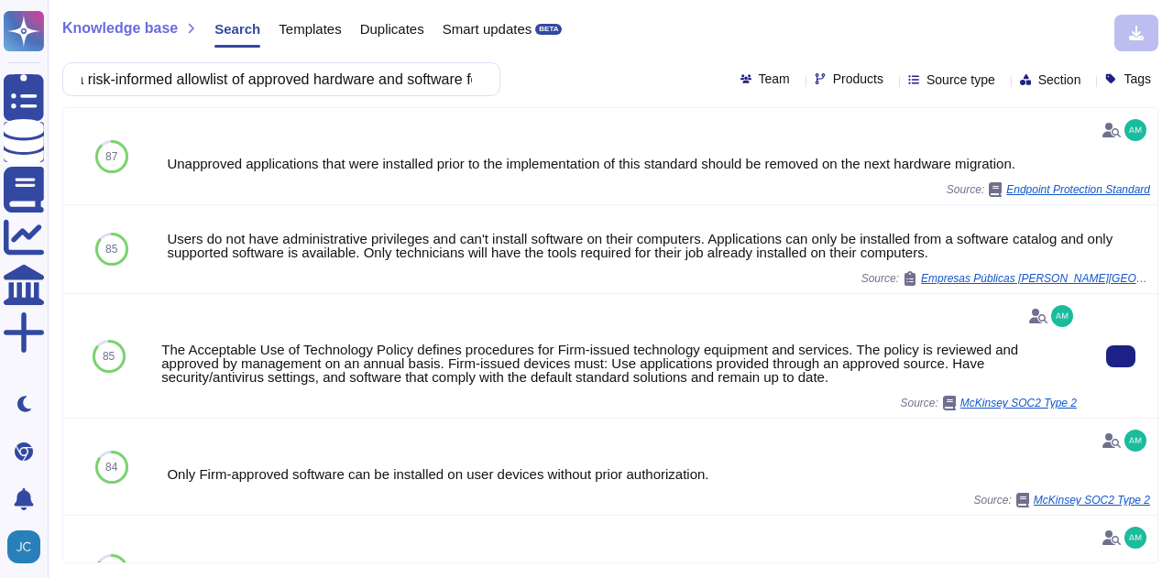
scroll to position [0, 0]
